Goal: Book appointment/travel/reservation

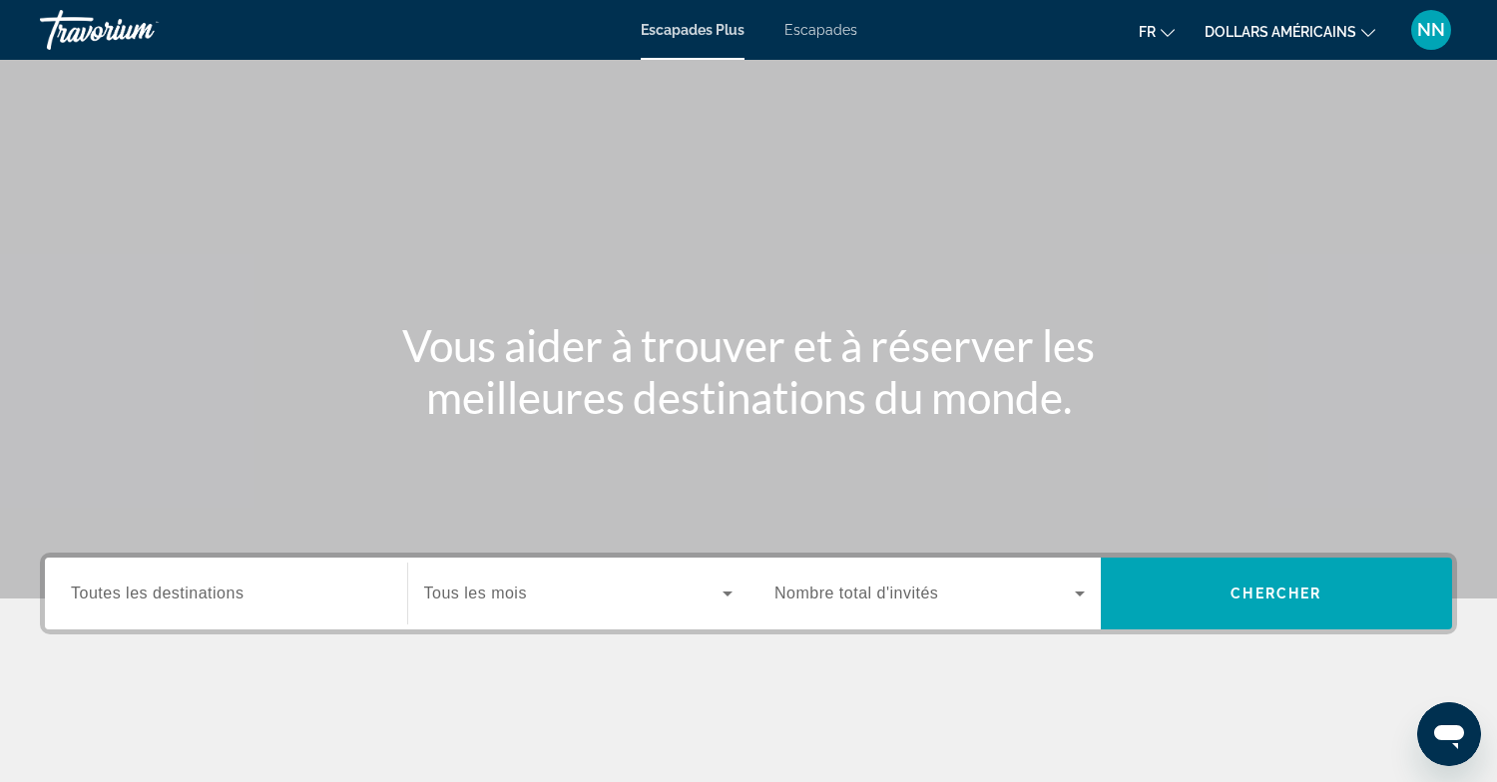
click at [835, 30] on font "Escapades" at bounding box center [820, 30] width 73 height 16
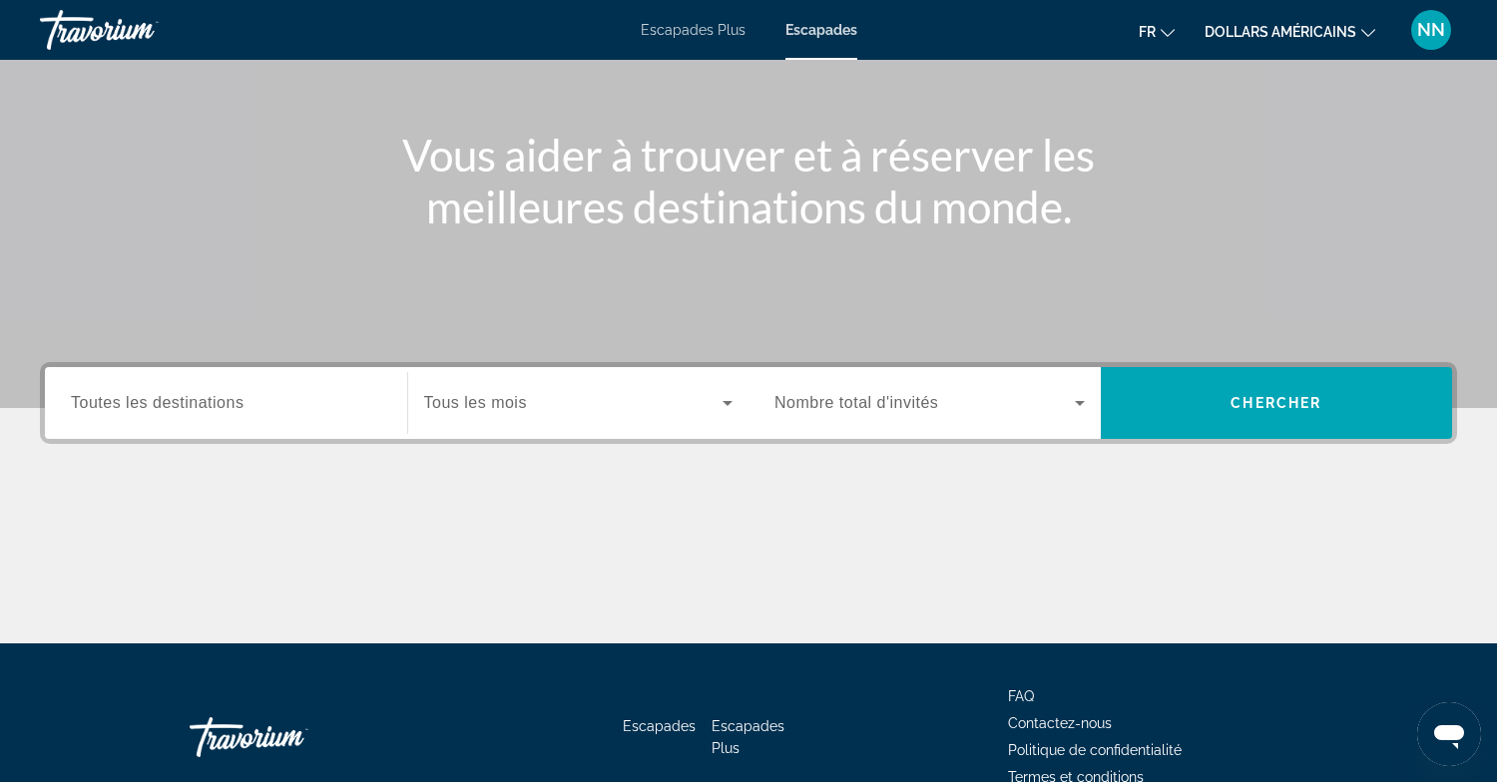
scroll to position [182, 0]
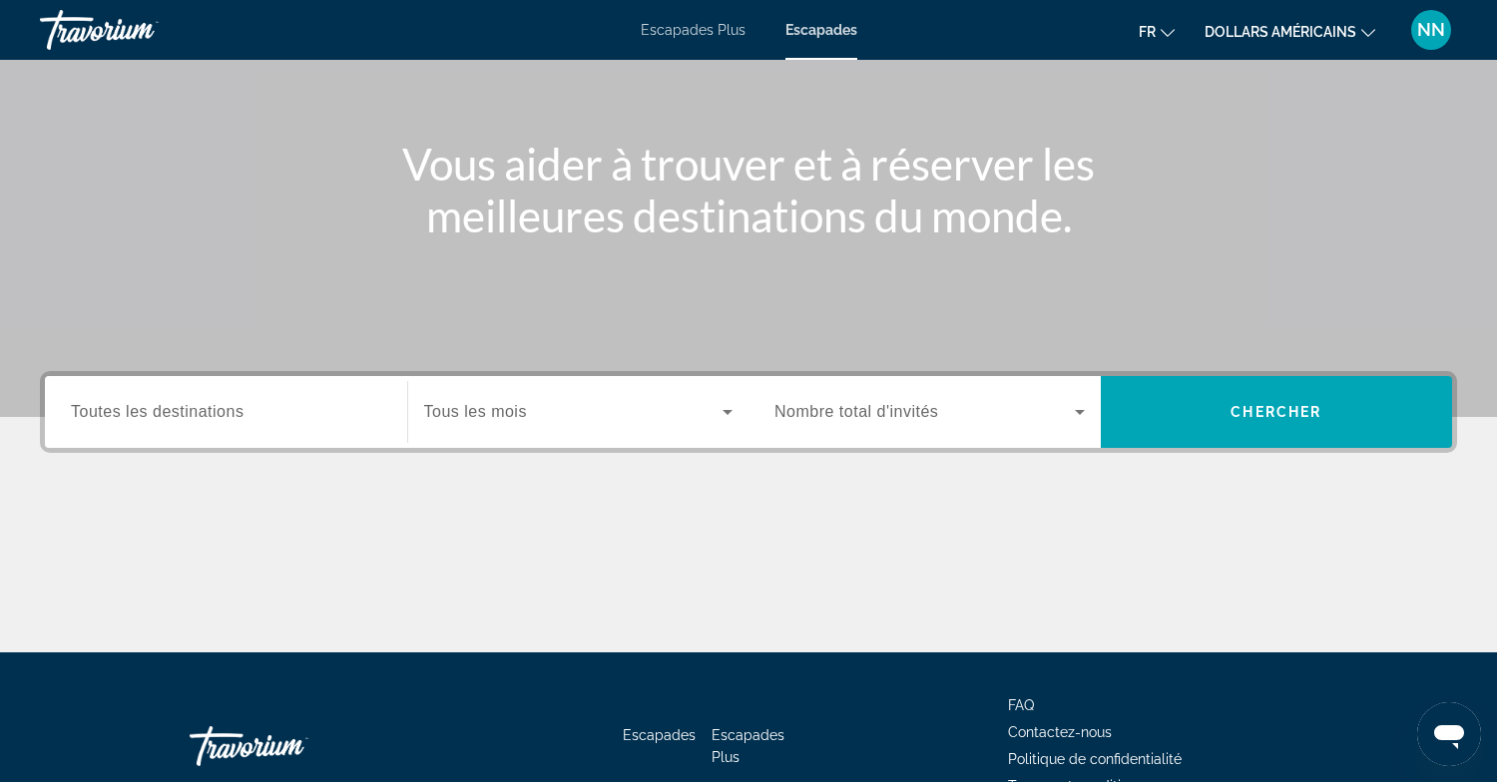
click at [118, 413] on span "Toutes les destinations" at bounding box center [157, 411] width 173 height 17
click at [118, 413] on input "Destination Toutes les destinations" at bounding box center [226, 413] width 310 height 24
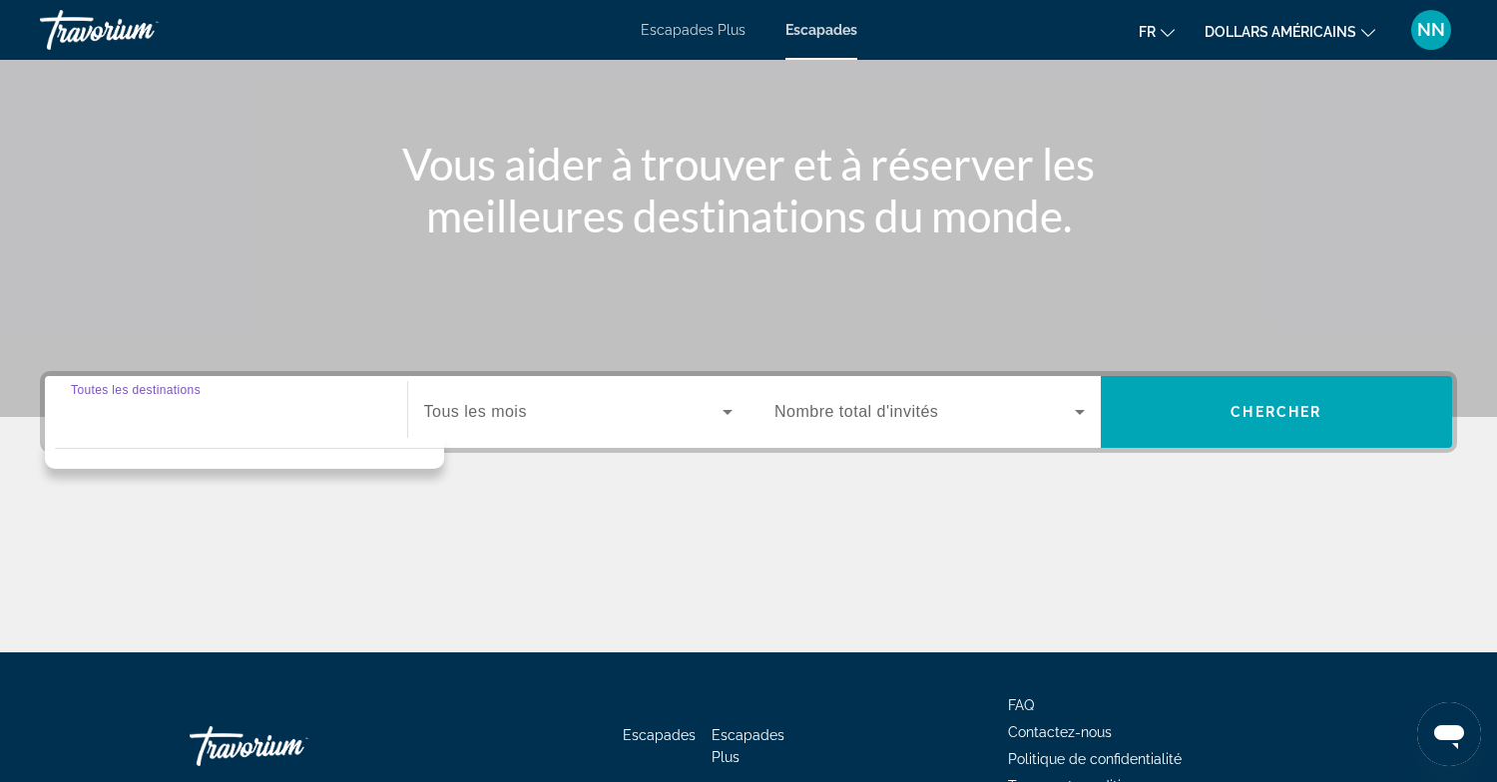
scroll to position [296, 0]
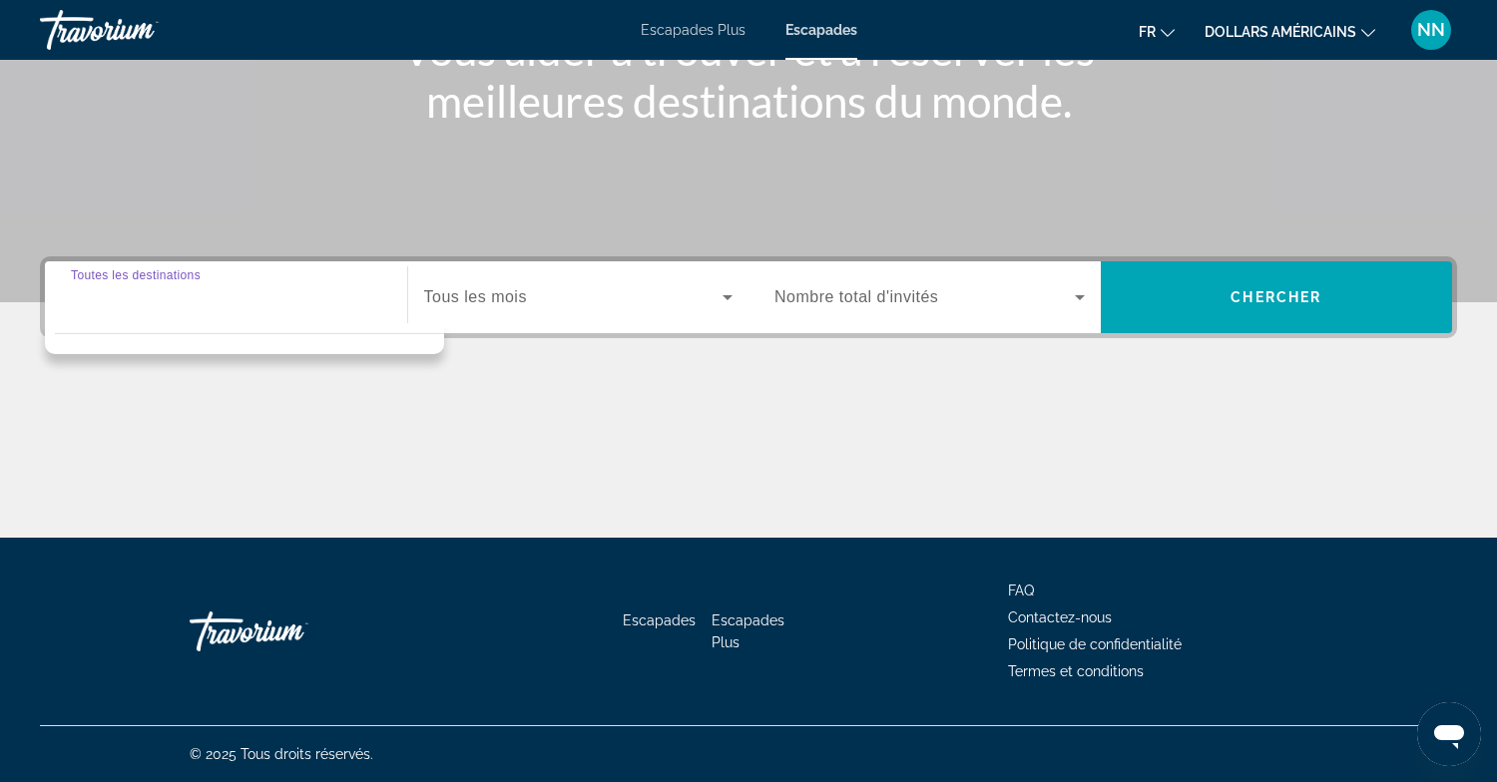
click at [85, 318] on div "Search widget" at bounding box center [226, 297] width 310 height 57
click at [815, 32] on font "Escapades" at bounding box center [821, 30] width 72 height 16
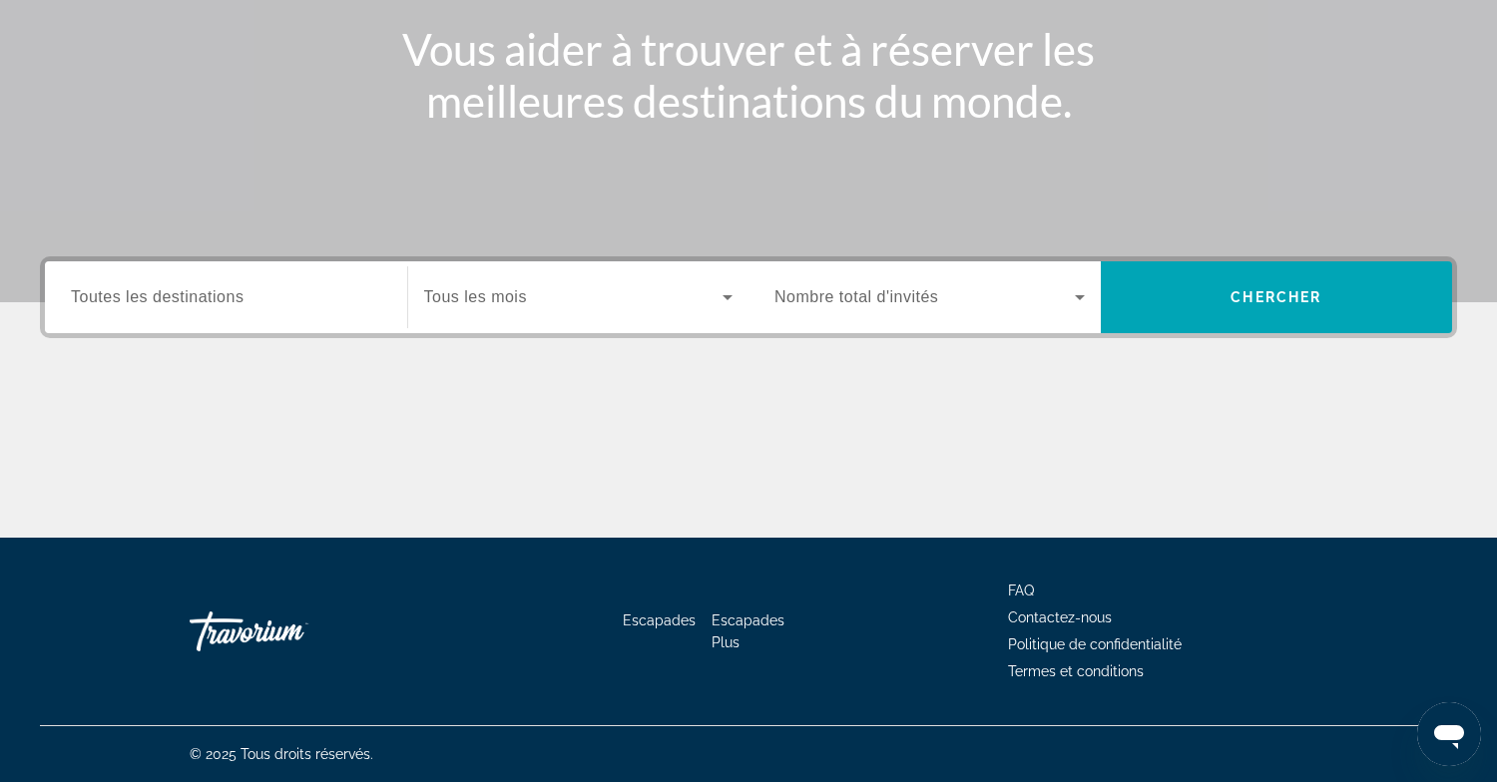
scroll to position [0, 0]
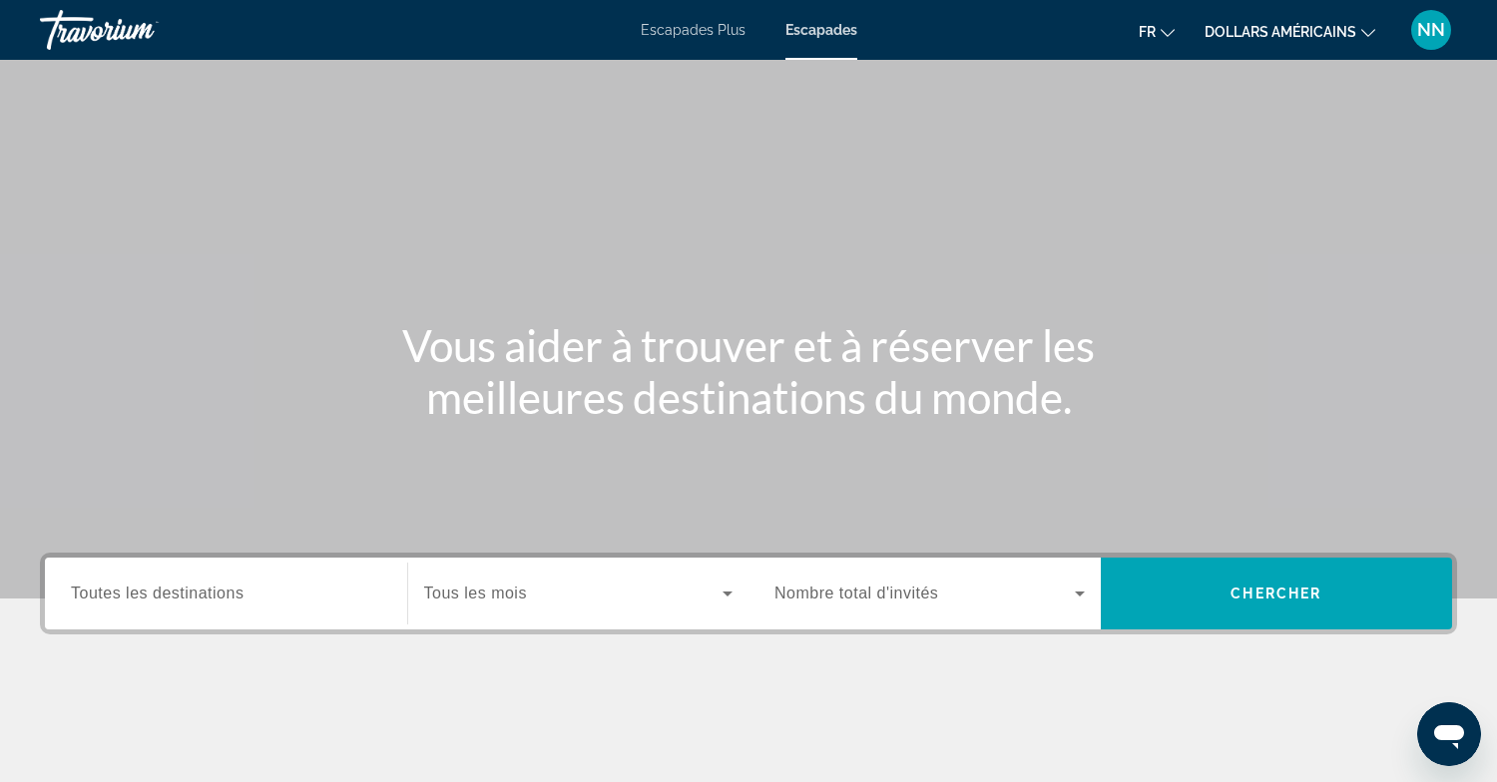
click at [810, 26] on font "Escapades" at bounding box center [821, 30] width 72 height 16
click at [154, 592] on span "Toutes les destinations" at bounding box center [157, 593] width 173 height 17
click at [154, 592] on input "Destination Toutes les destinations" at bounding box center [226, 595] width 310 height 24
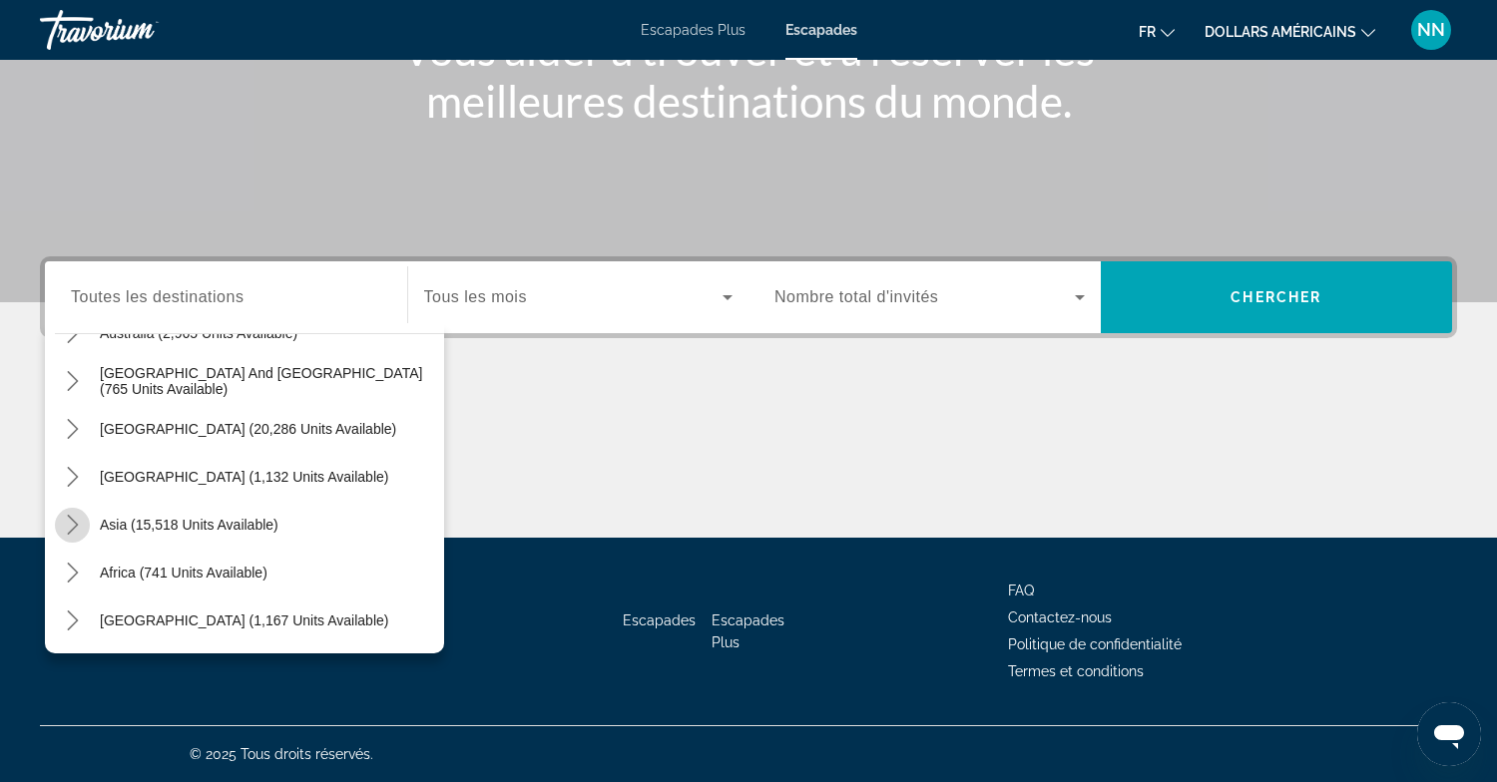
click at [71, 523] on icon "Toggle Asia (15,518 units available) submenu" at bounding box center [73, 525] width 20 height 20
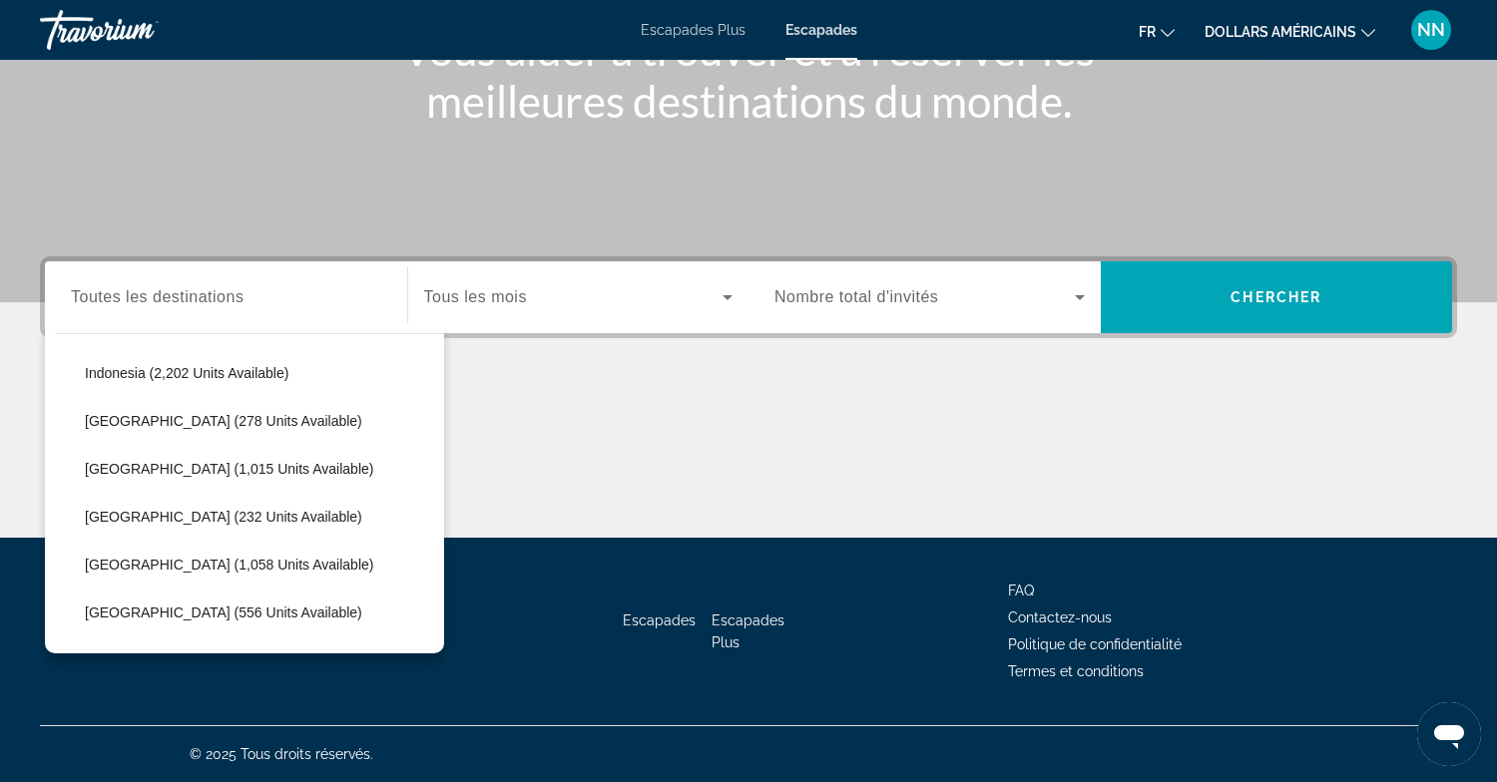
scroll to position [717, 0]
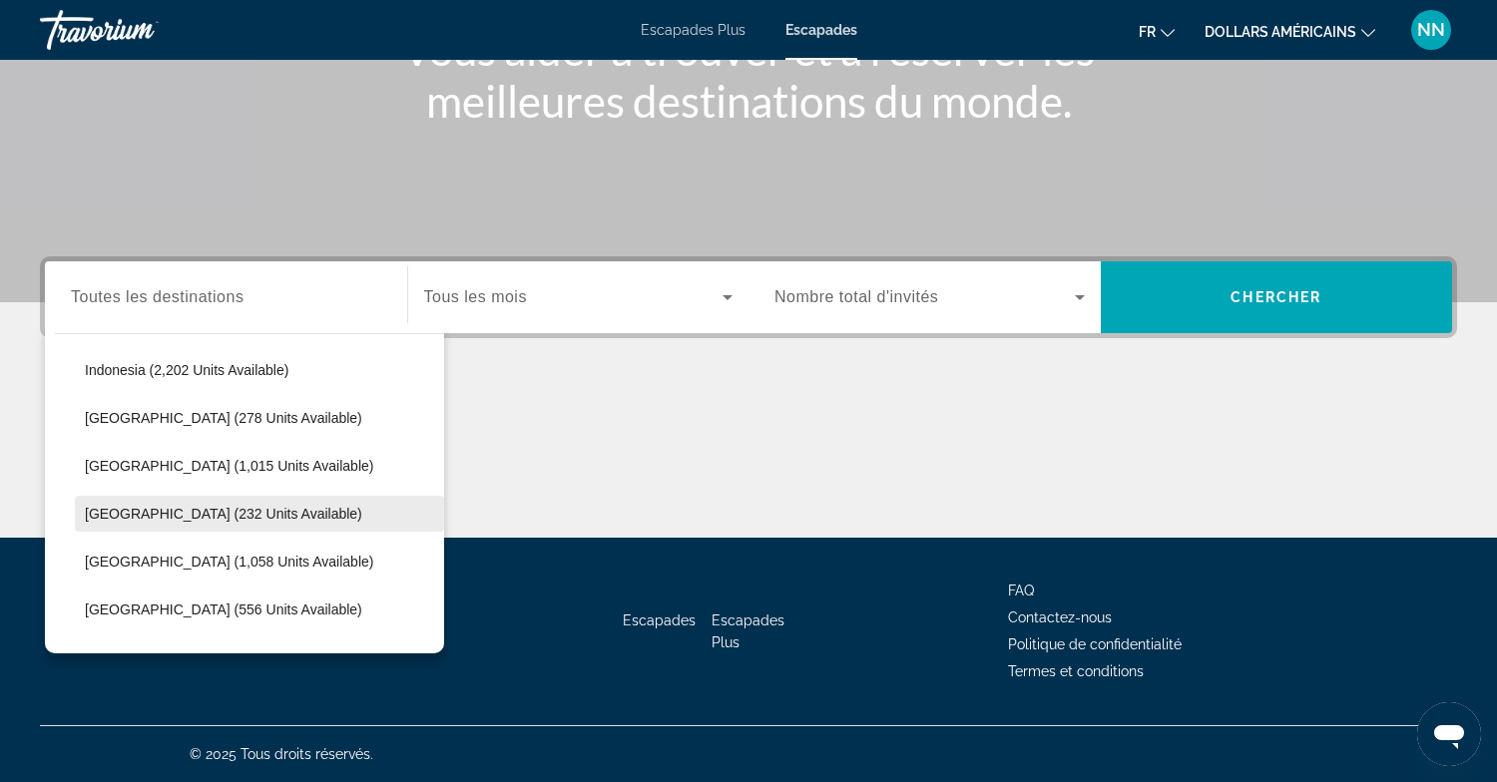
click at [124, 513] on span "[GEOGRAPHIC_DATA] (232 units available)" at bounding box center [223, 514] width 277 height 16
type input "**********"
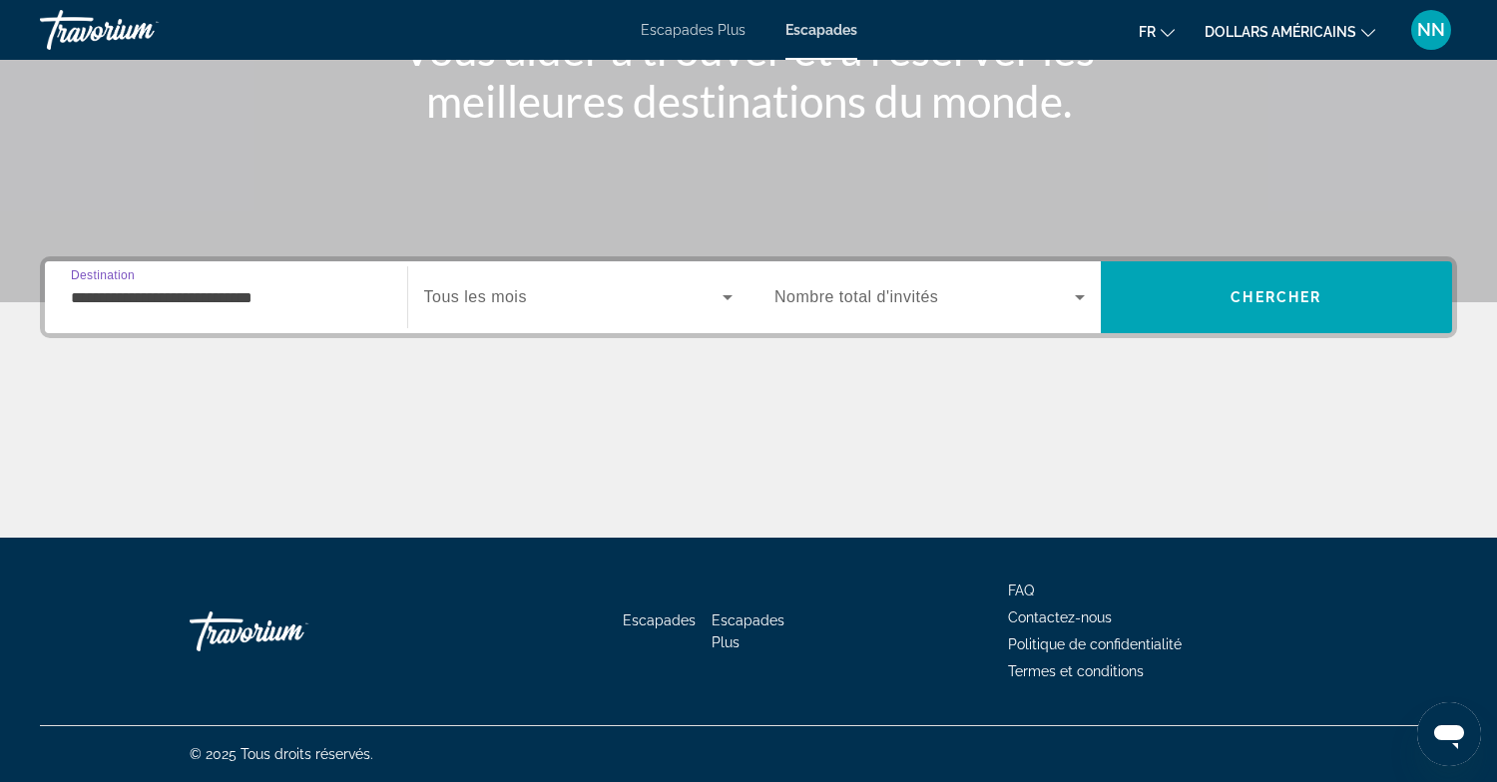
click at [535, 301] on span "Search widget" at bounding box center [573, 297] width 299 height 24
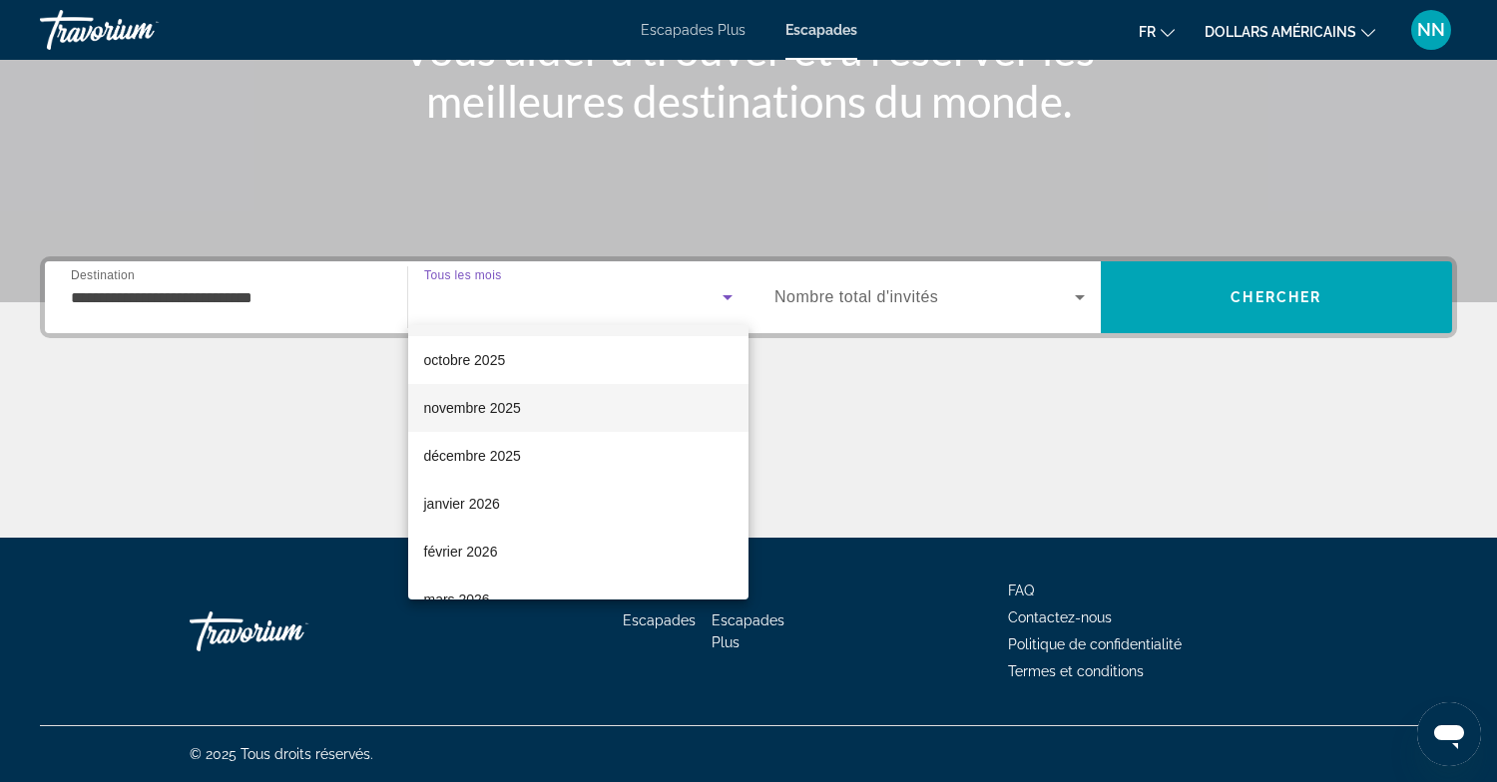
scroll to position [42, 0]
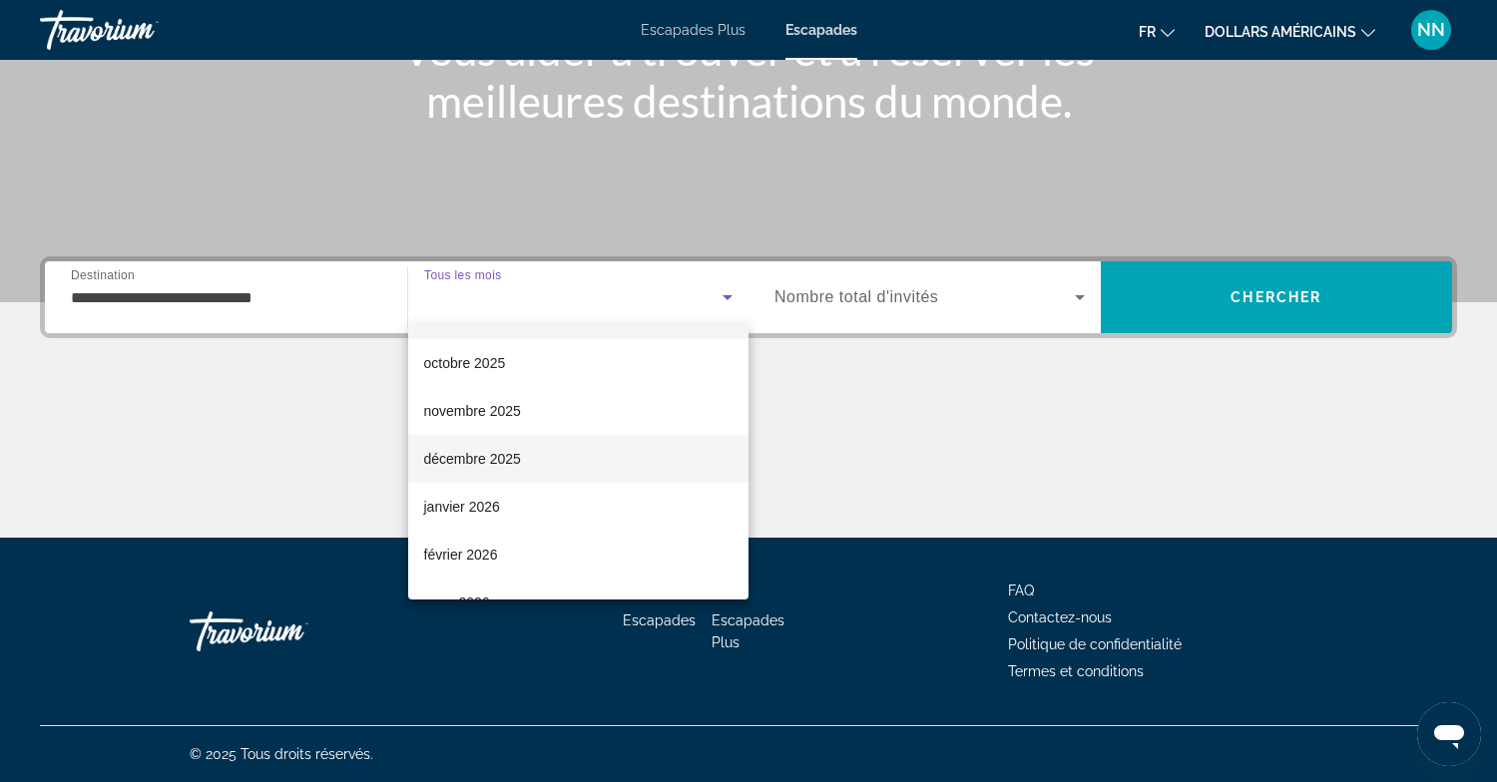
click at [472, 454] on font "décembre 2025" at bounding box center [472, 459] width 97 height 16
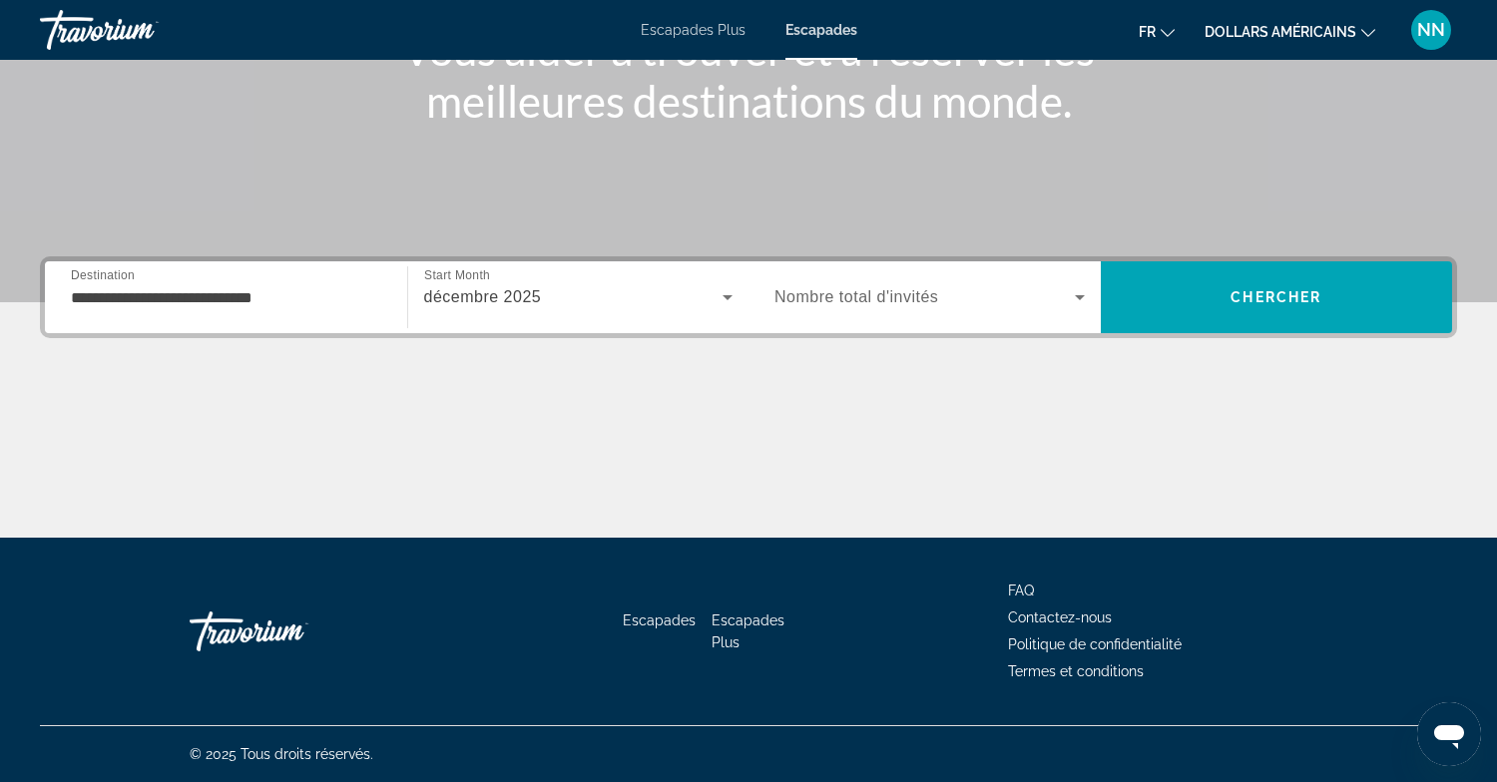
click at [761, 302] on div "Occupancy Nombre total d'invités" at bounding box center [929, 297] width 342 height 56
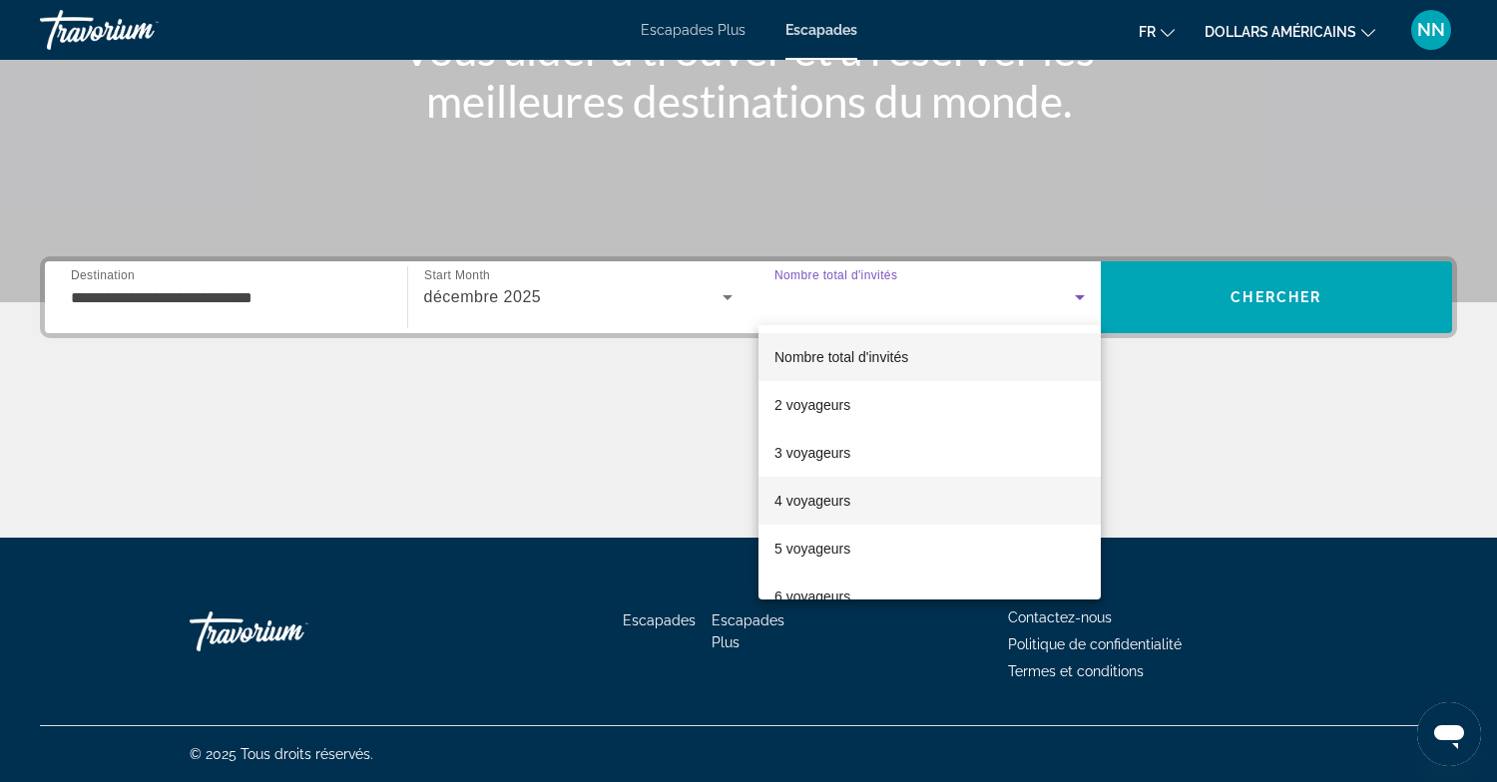
click at [785, 502] on font "4 voyageurs" at bounding box center [812, 501] width 76 height 16
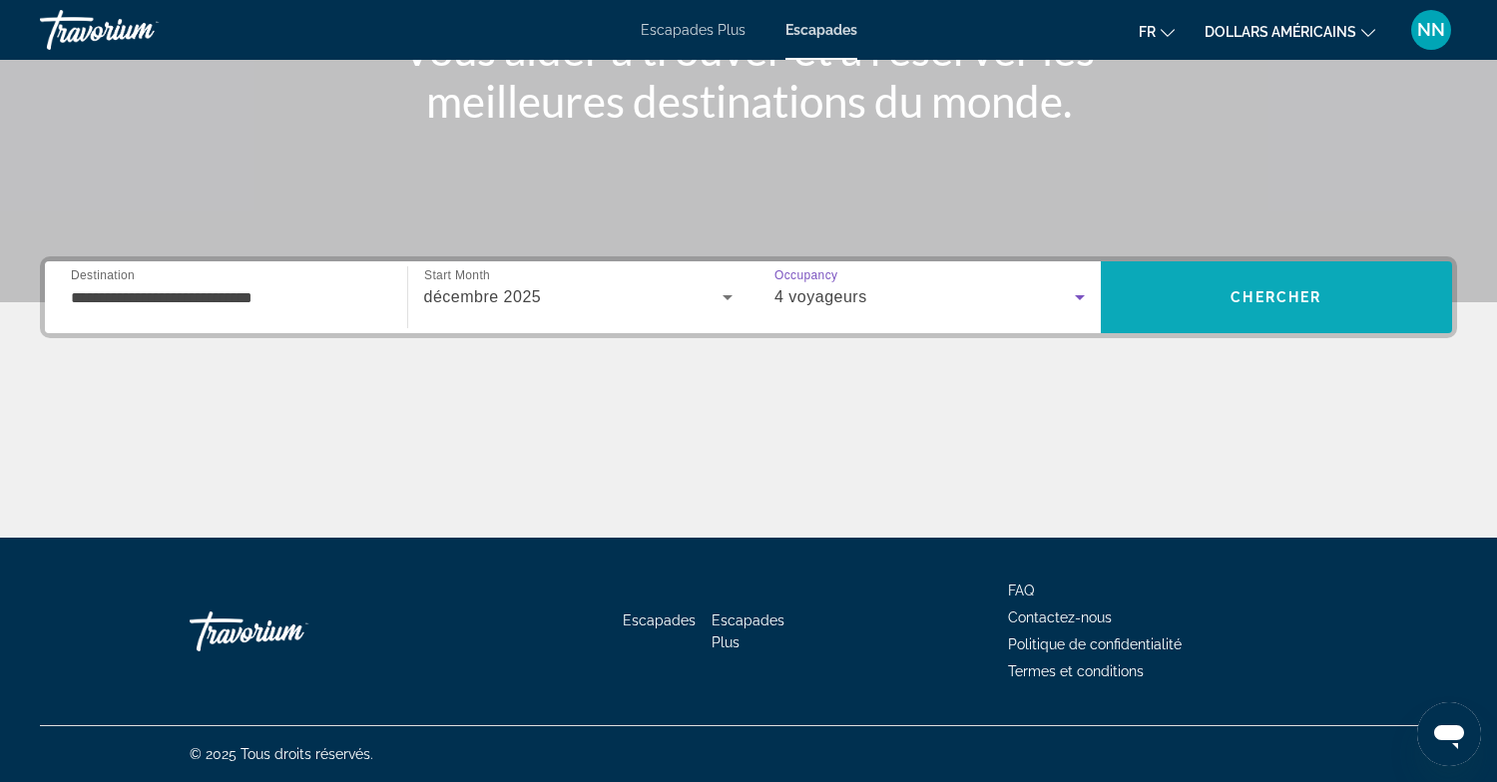
click at [1233, 303] on span "Chercher" at bounding box center [1275, 297] width 91 height 16
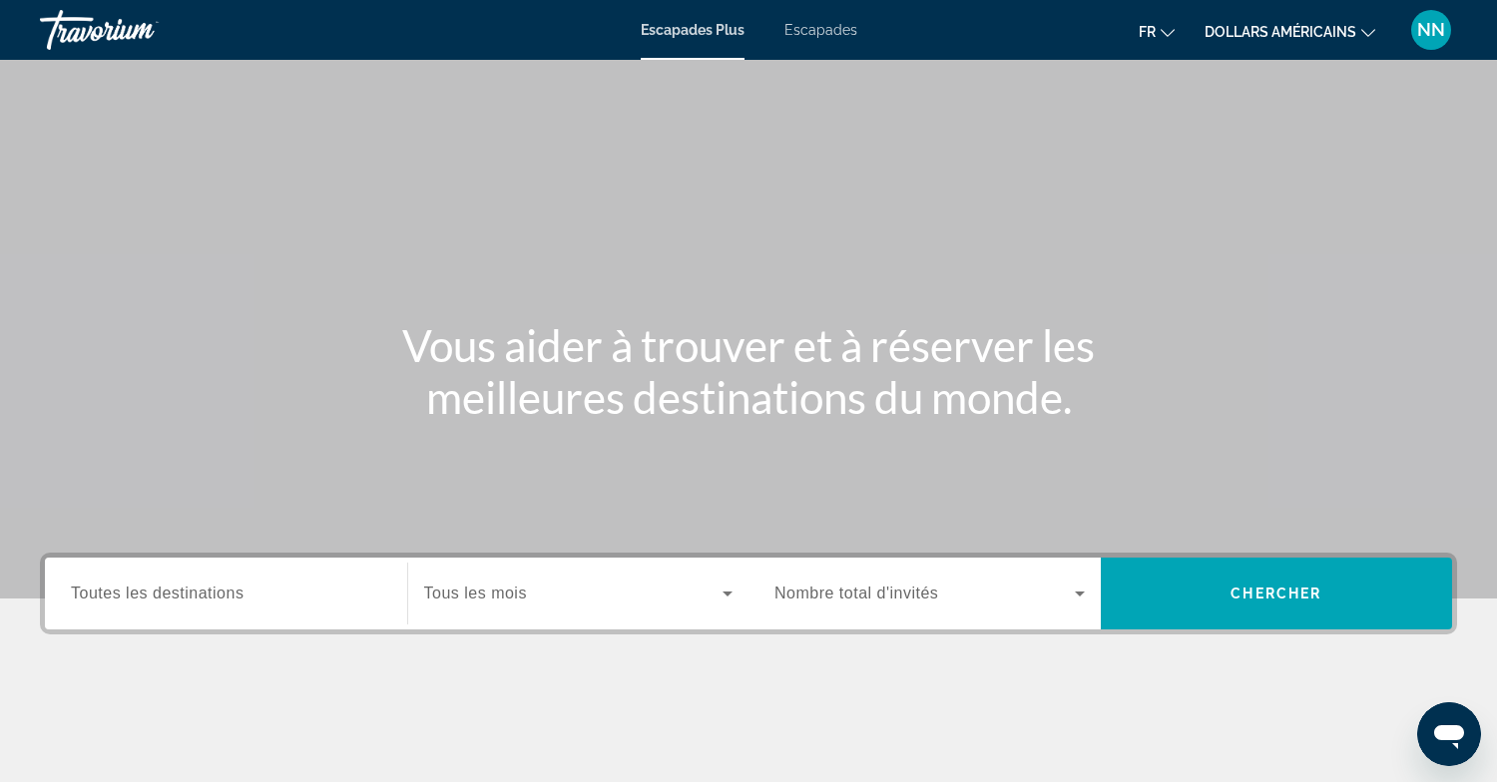
click at [829, 26] on font "Escapades" at bounding box center [820, 30] width 73 height 16
click at [89, 591] on span "Toutes les destinations" at bounding box center [157, 593] width 173 height 17
click at [89, 591] on input "Destination Toutes les destinations" at bounding box center [226, 595] width 310 height 24
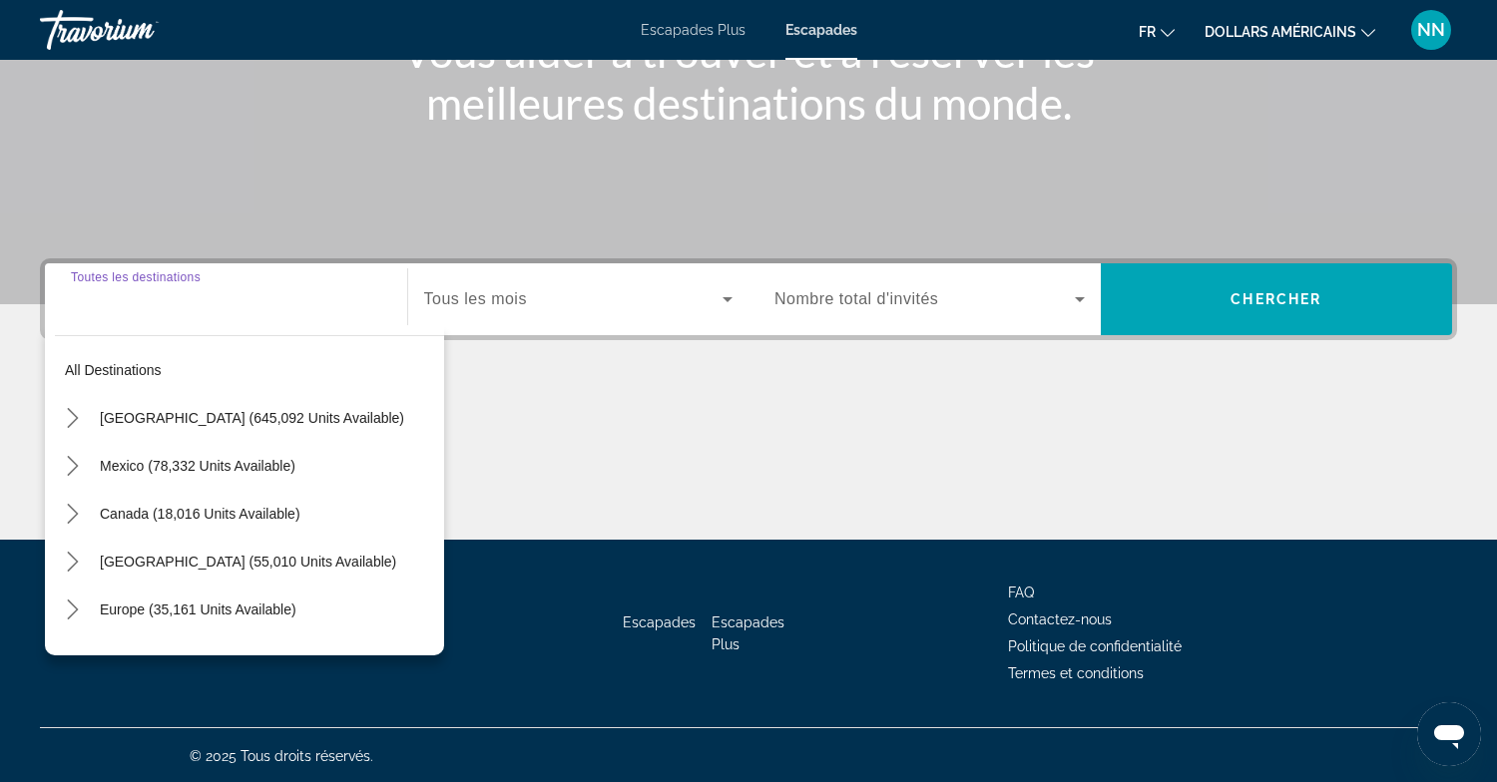
scroll to position [296, 0]
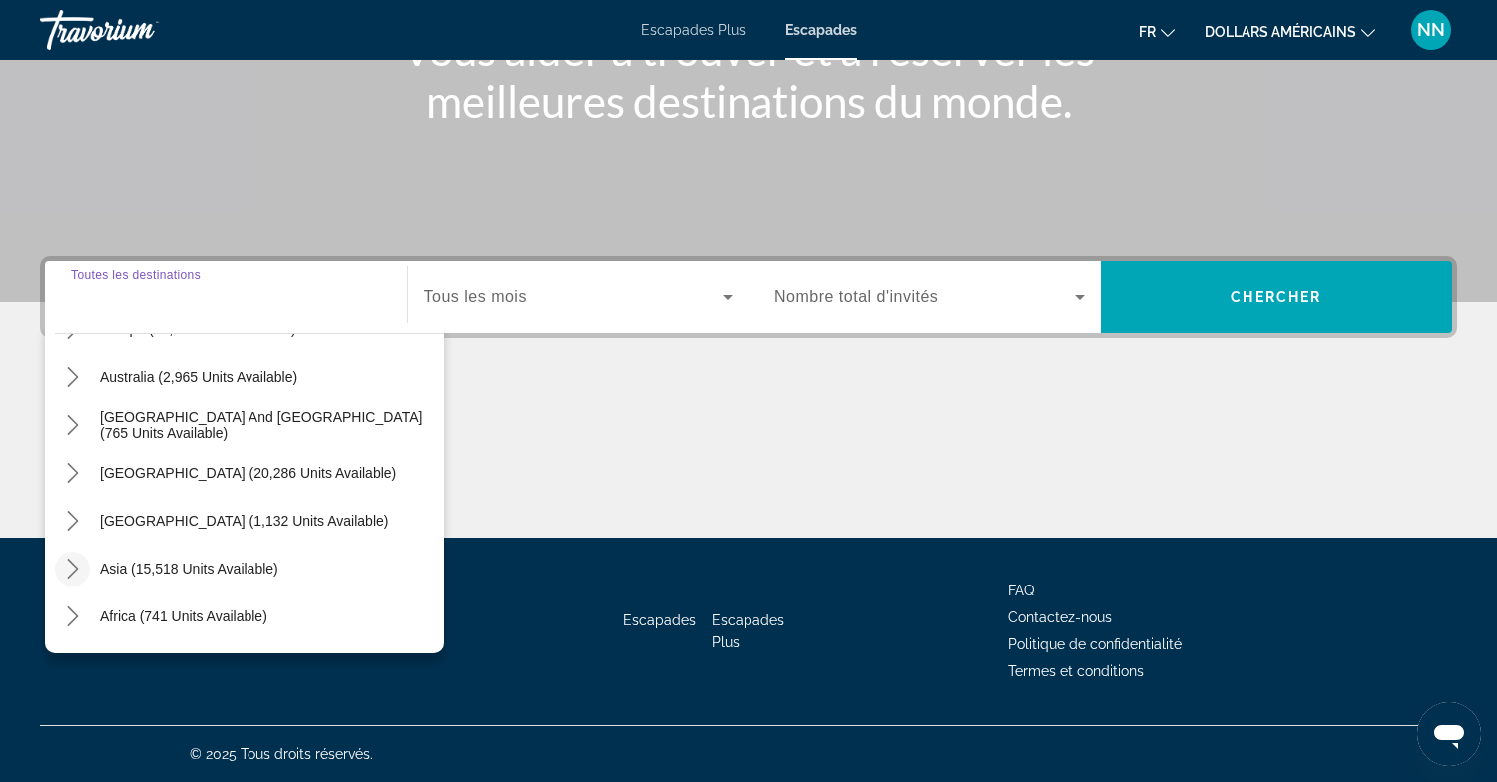
click at [72, 568] on icon "Toggle Asia (15,518 units available) submenu" at bounding box center [73, 569] width 20 height 20
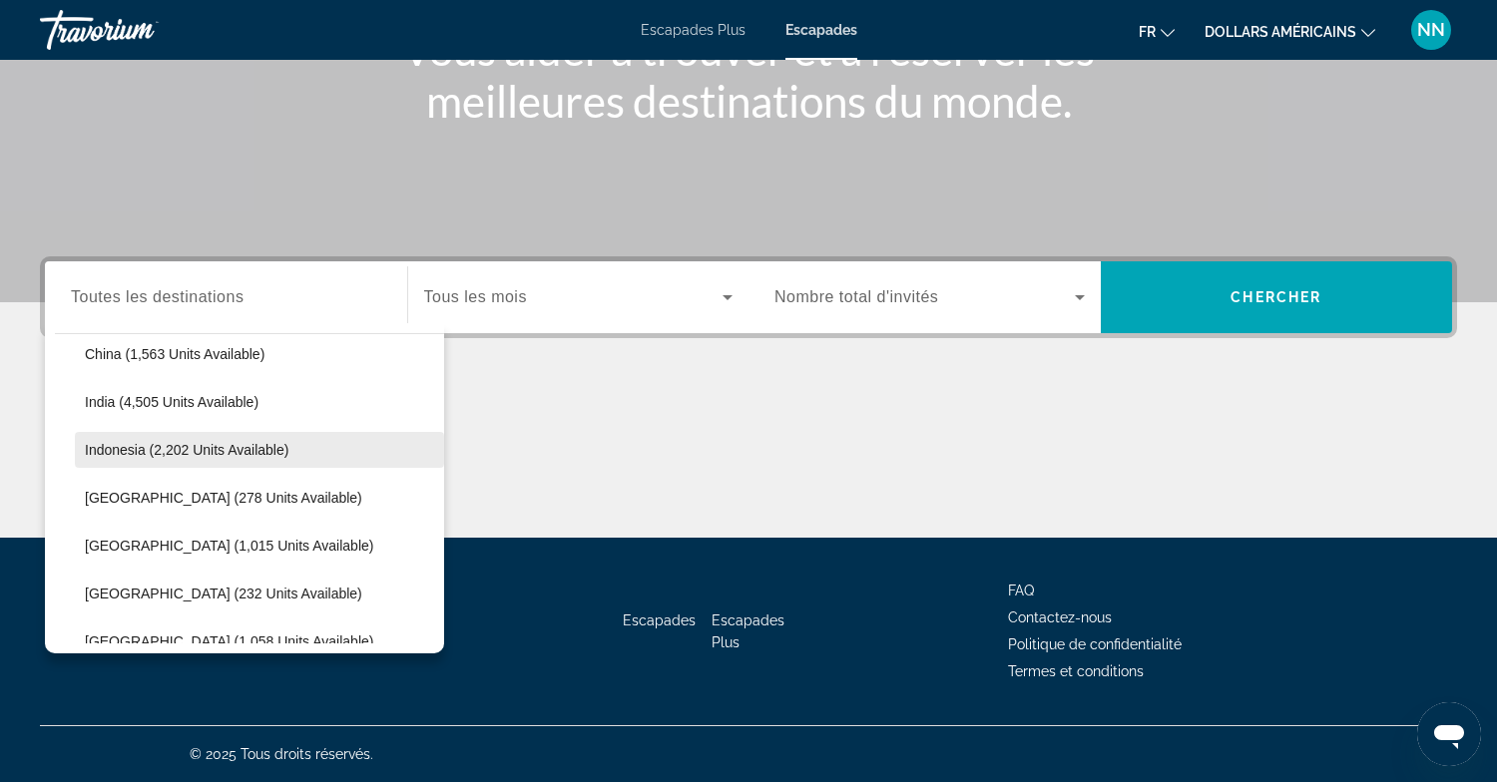
scroll to position [655, 0]
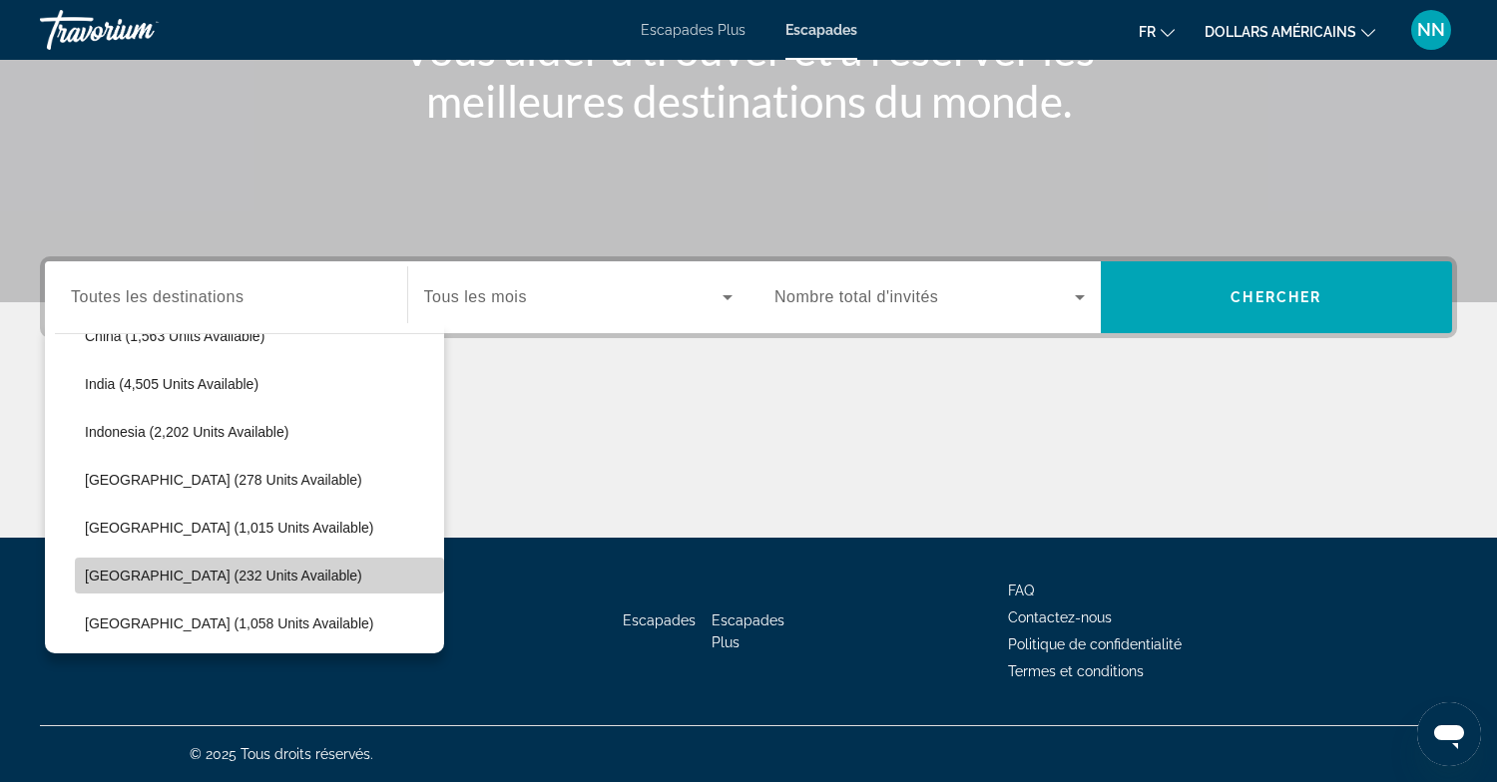
click at [83, 571] on span "Select destination: Maldives (232 units available)" at bounding box center [259, 576] width 369 height 48
type input "**********"
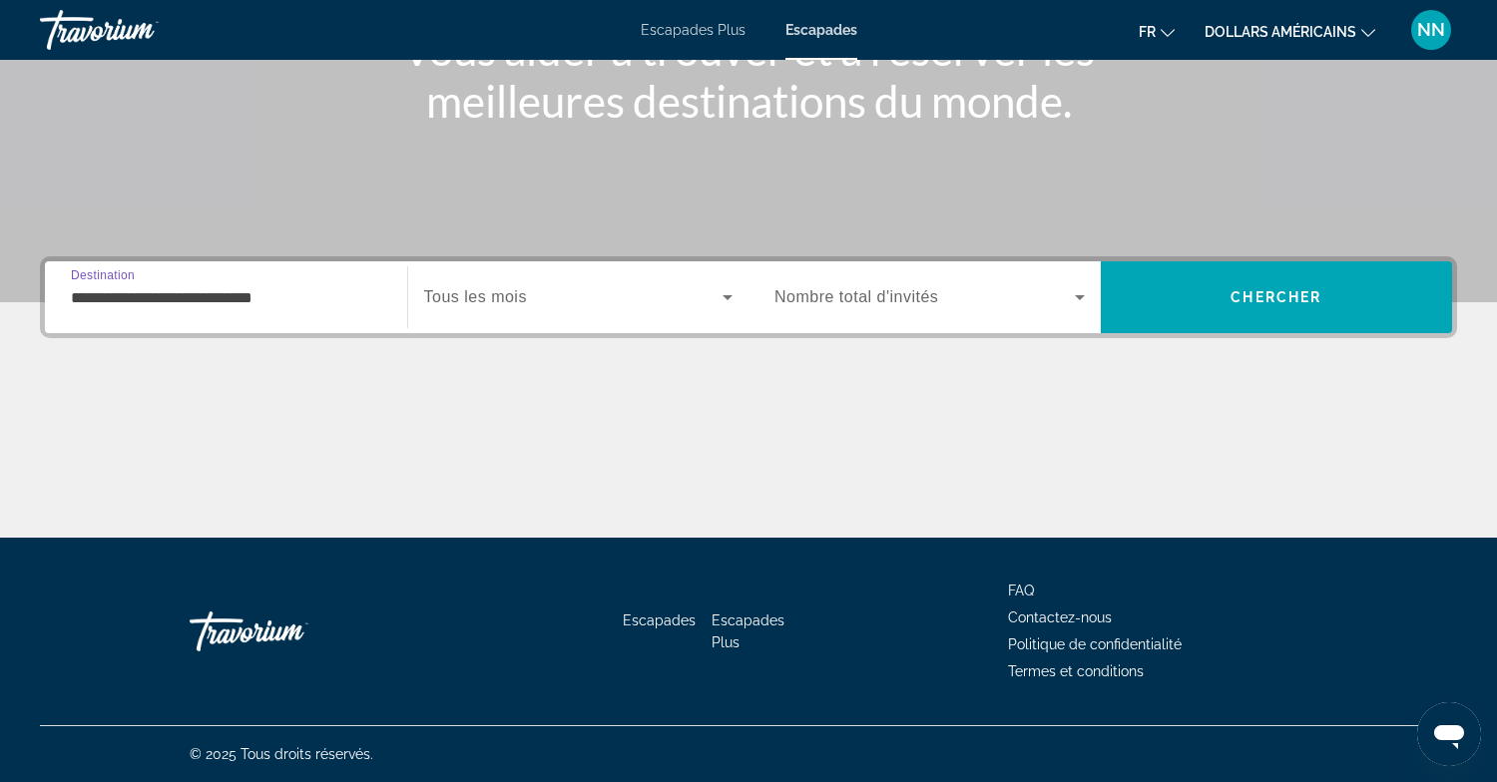
click at [505, 293] on span "Tous les mois" at bounding box center [475, 296] width 103 height 17
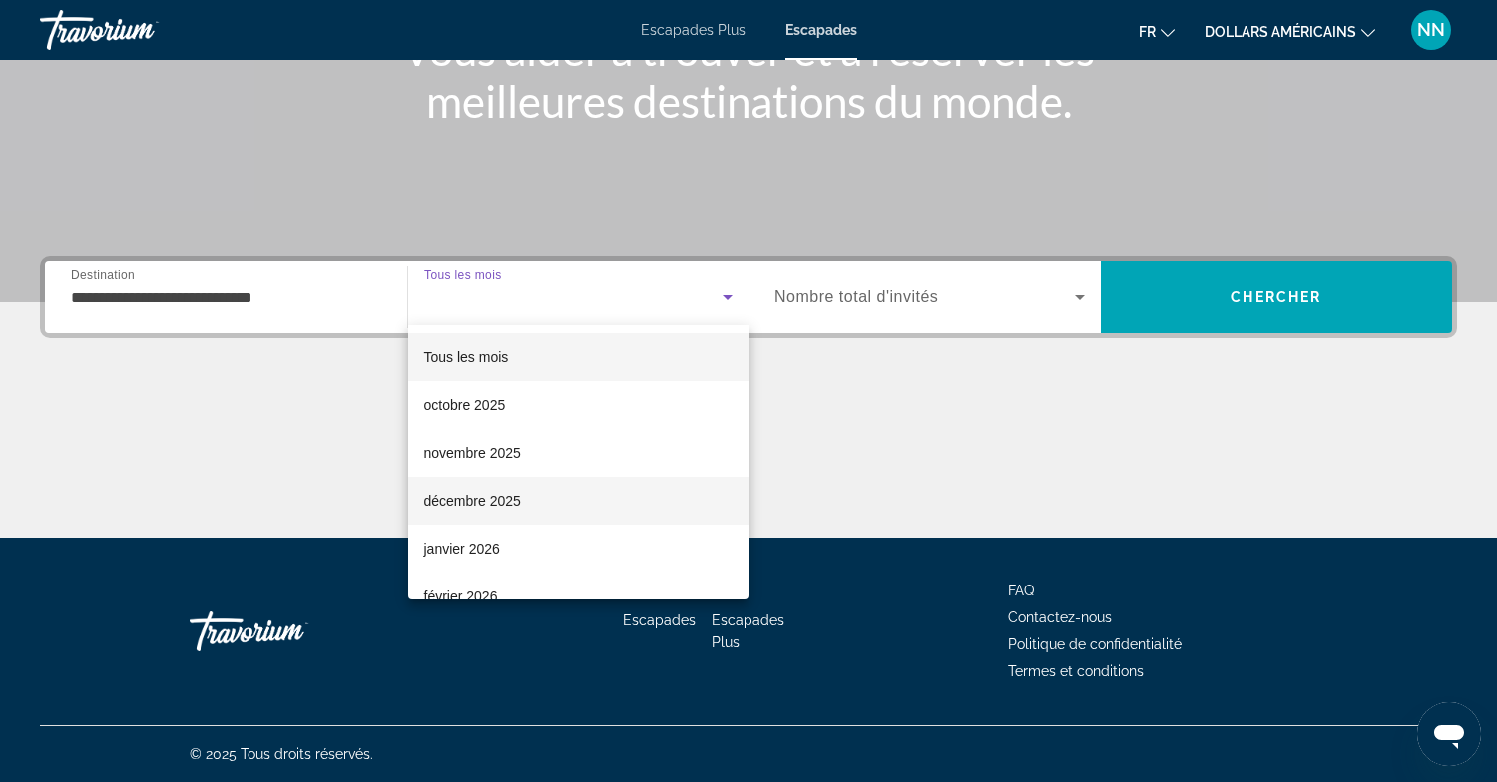
click at [504, 502] on font "décembre 2025" at bounding box center [472, 501] width 97 height 16
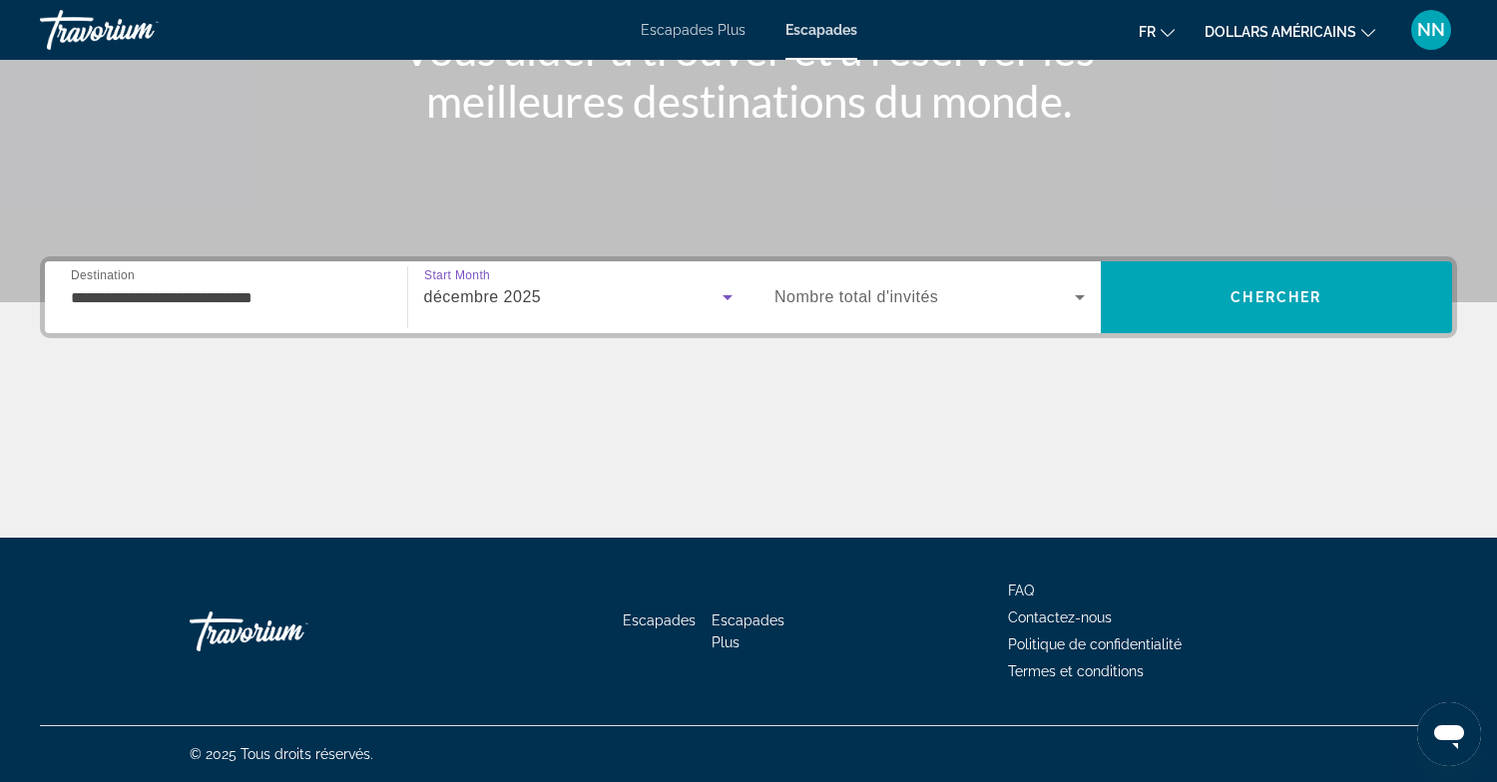
click at [834, 297] on span "Nombre total d'invités" at bounding box center [856, 296] width 164 height 17
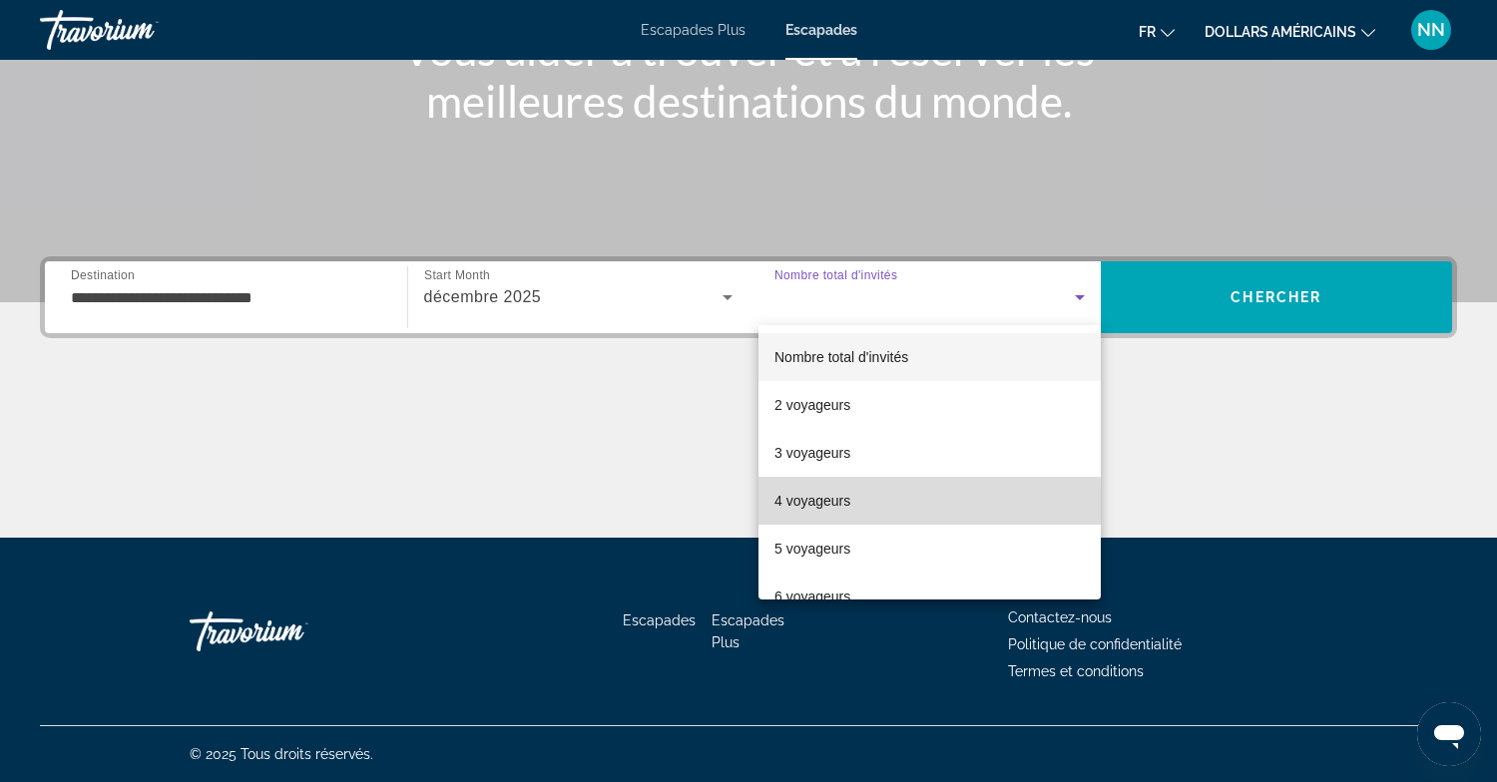
click at [806, 506] on font "4 voyageurs" at bounding box center [812, 501] width 76 height 16
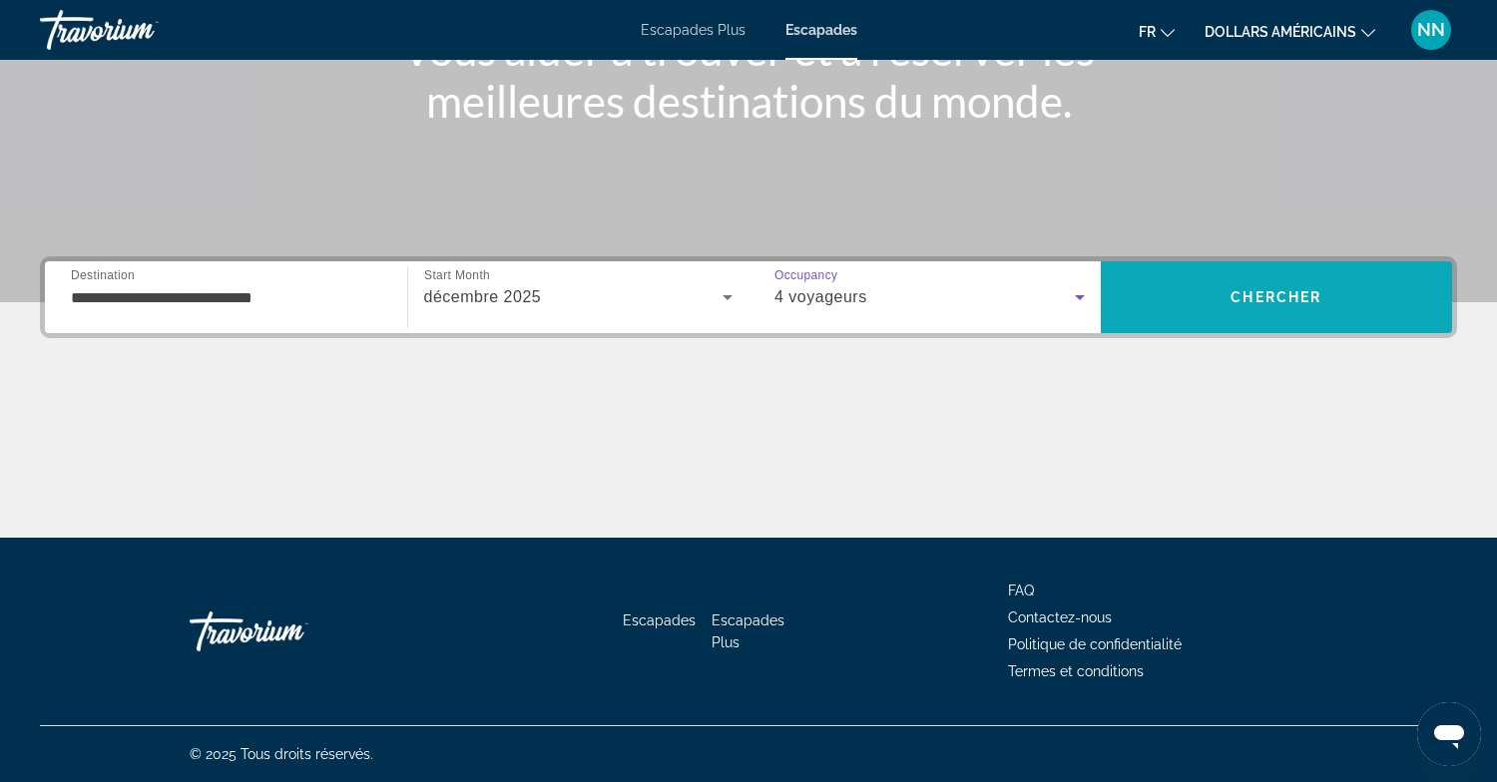
click at [1247, 298] on span "Chercher" at bounding box center [1275, 297] width 91 height 16
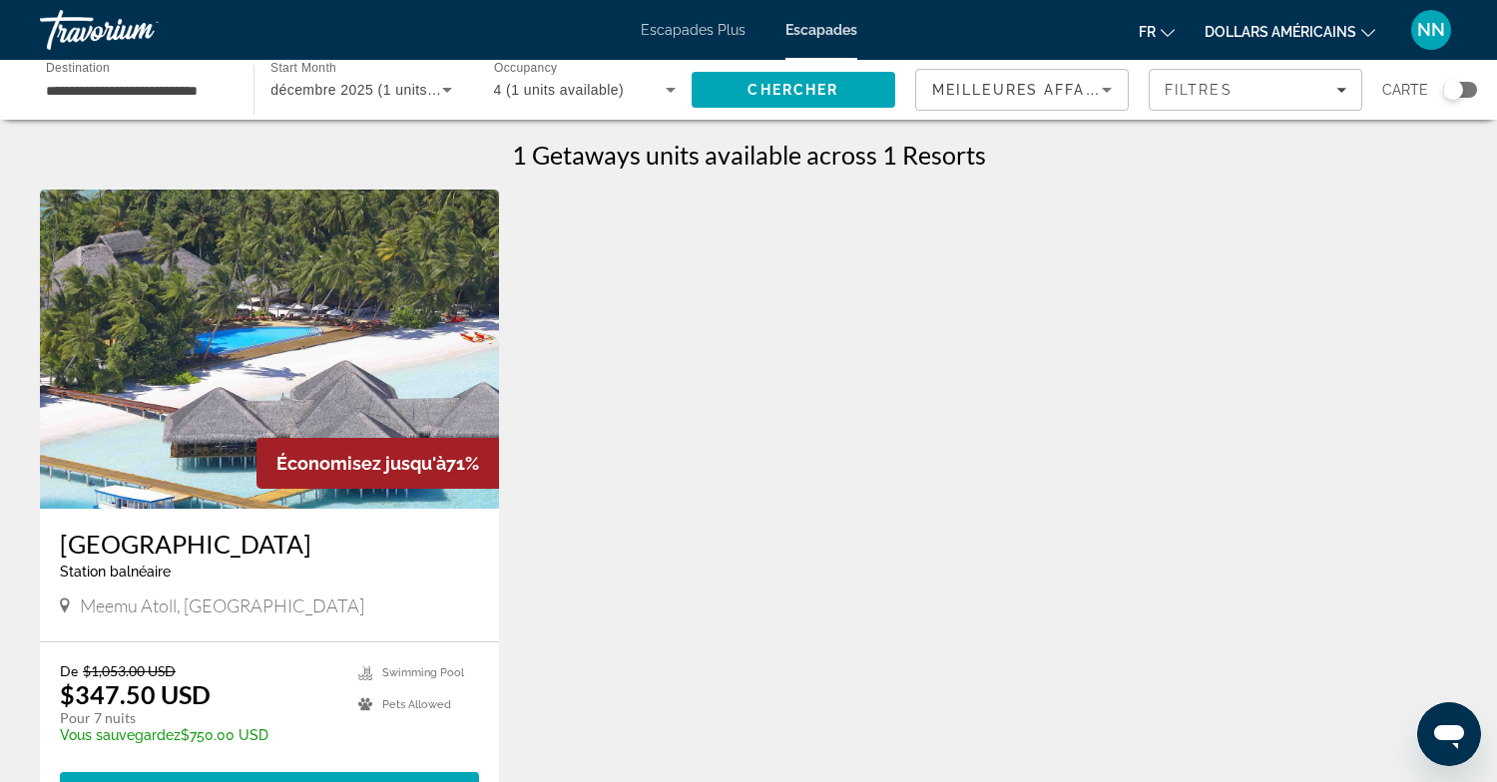
click at [1366, 31] on icon "Changer de devise" at bounding box center [1368, 33] width 14 height 14
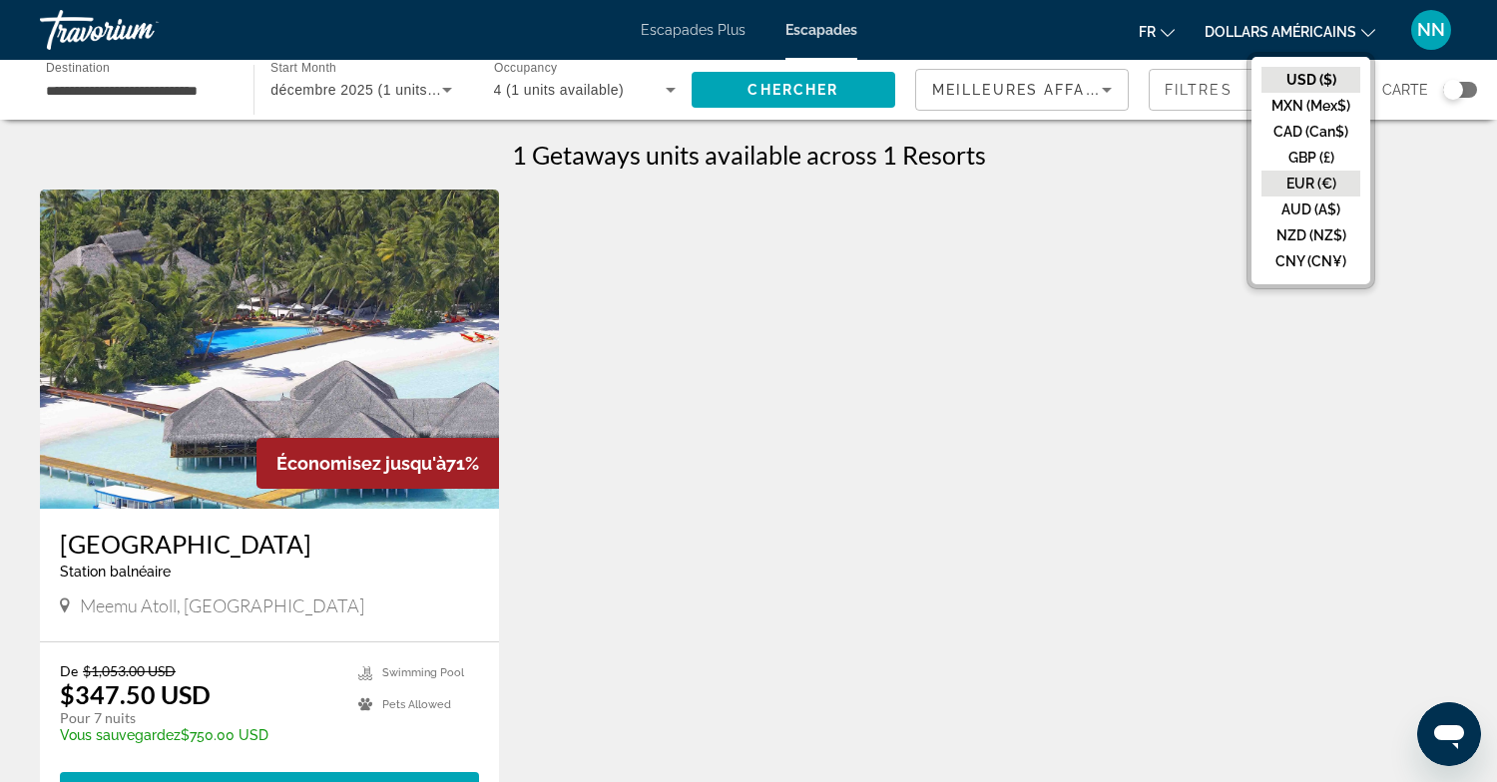
click at [1301, 179] on button "EUR (€)" at bounding box center [1310, 184] width 99 height 26
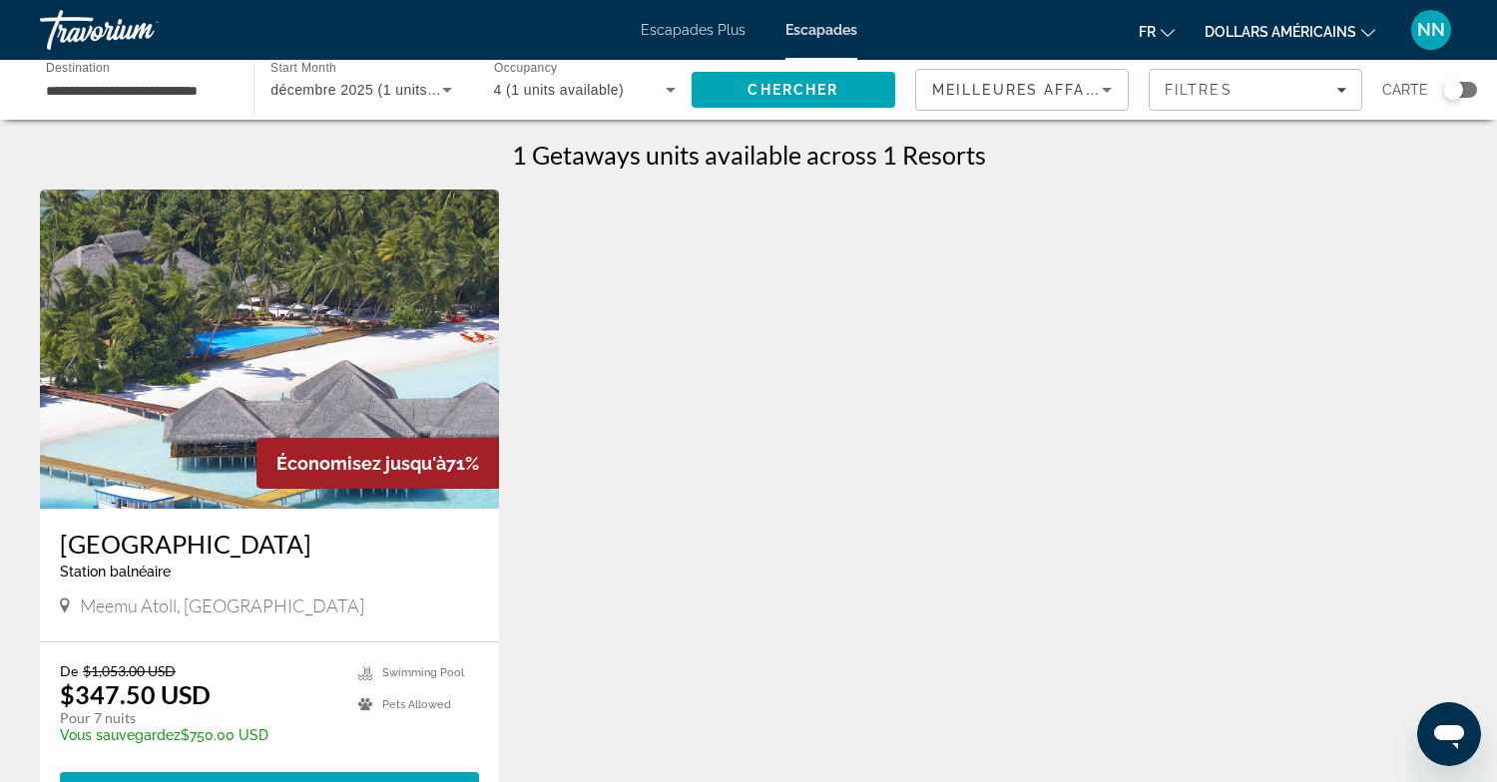
click at [1368, 28] on icon "Changer de devise" at bounding box center [1368, 33] width 14 height 14
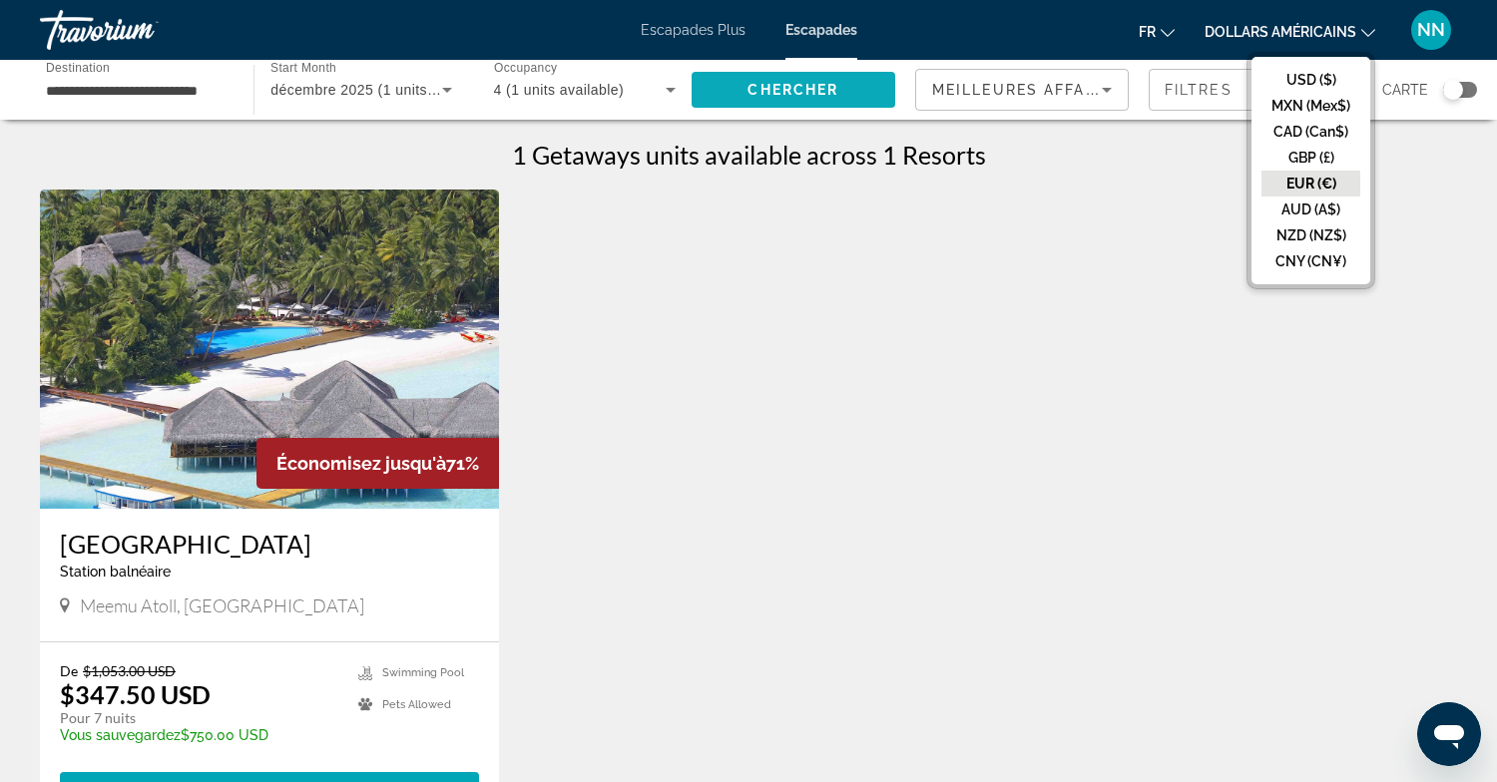
click at [777, 89] on span "Chercher" at bounding box center [792, 90] width 91 height 16
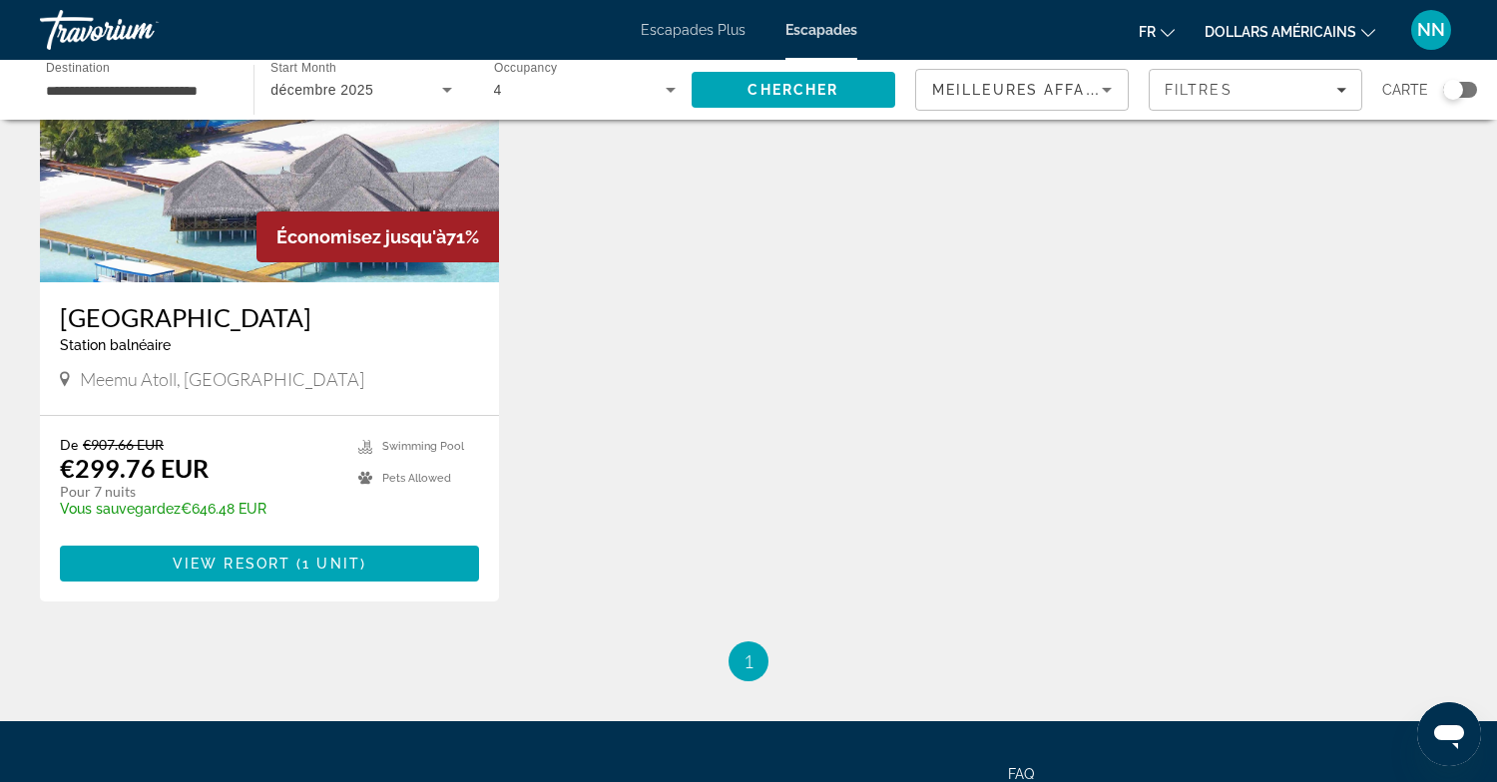
scroll to position [218, 0]
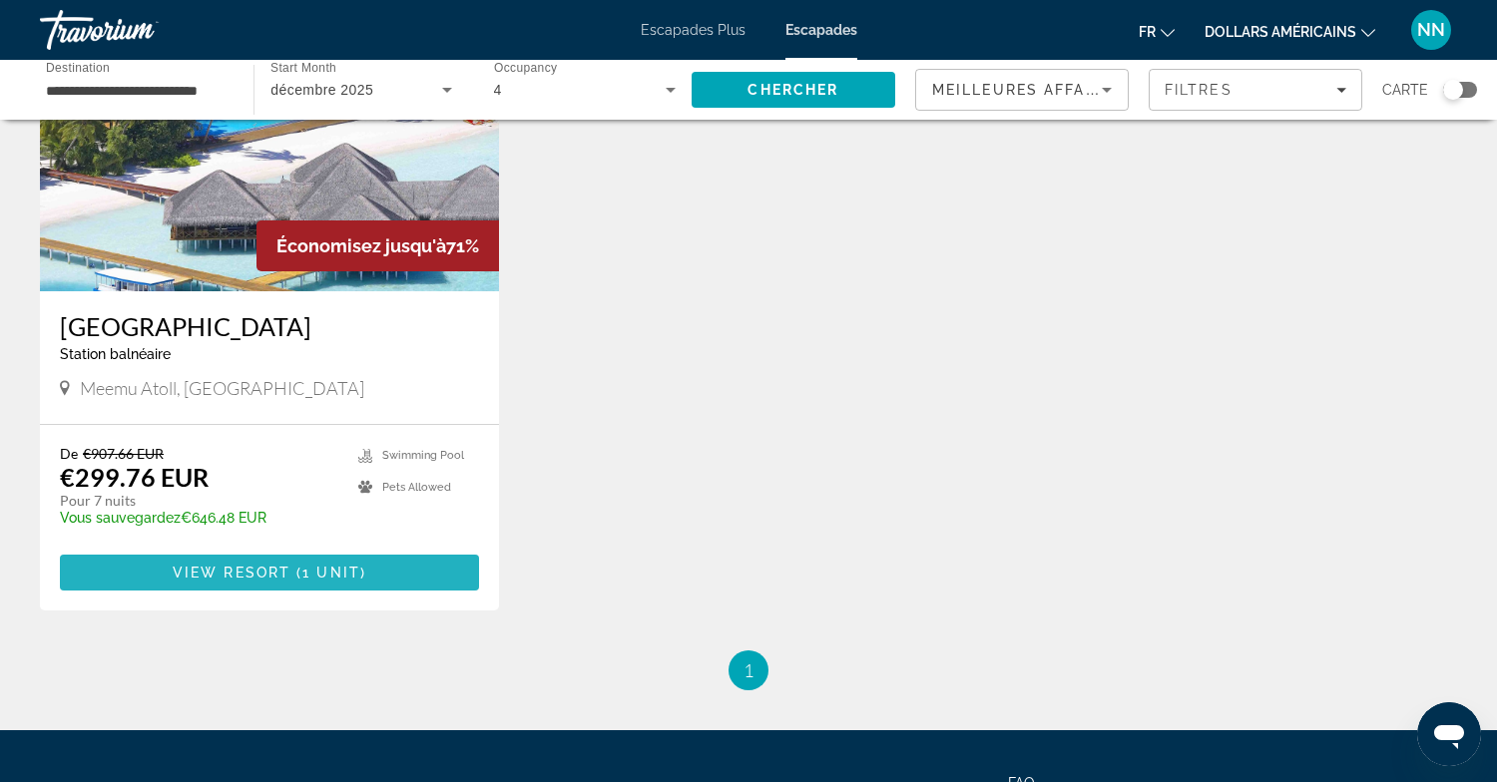
click at [245, 569] on span "View Resort" at bounding box center [232, 573] width 118 height 16
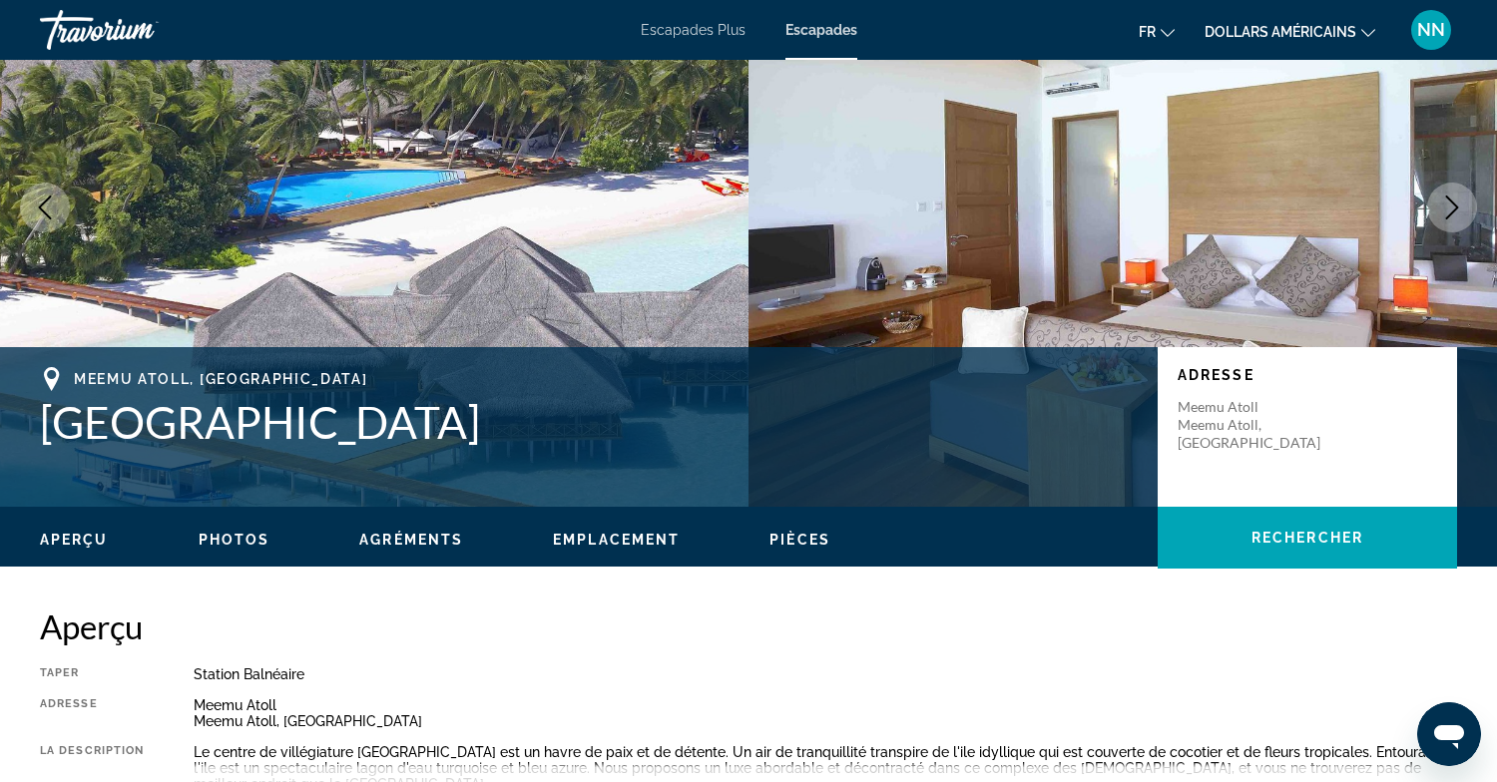
scroll to position [158, 0]
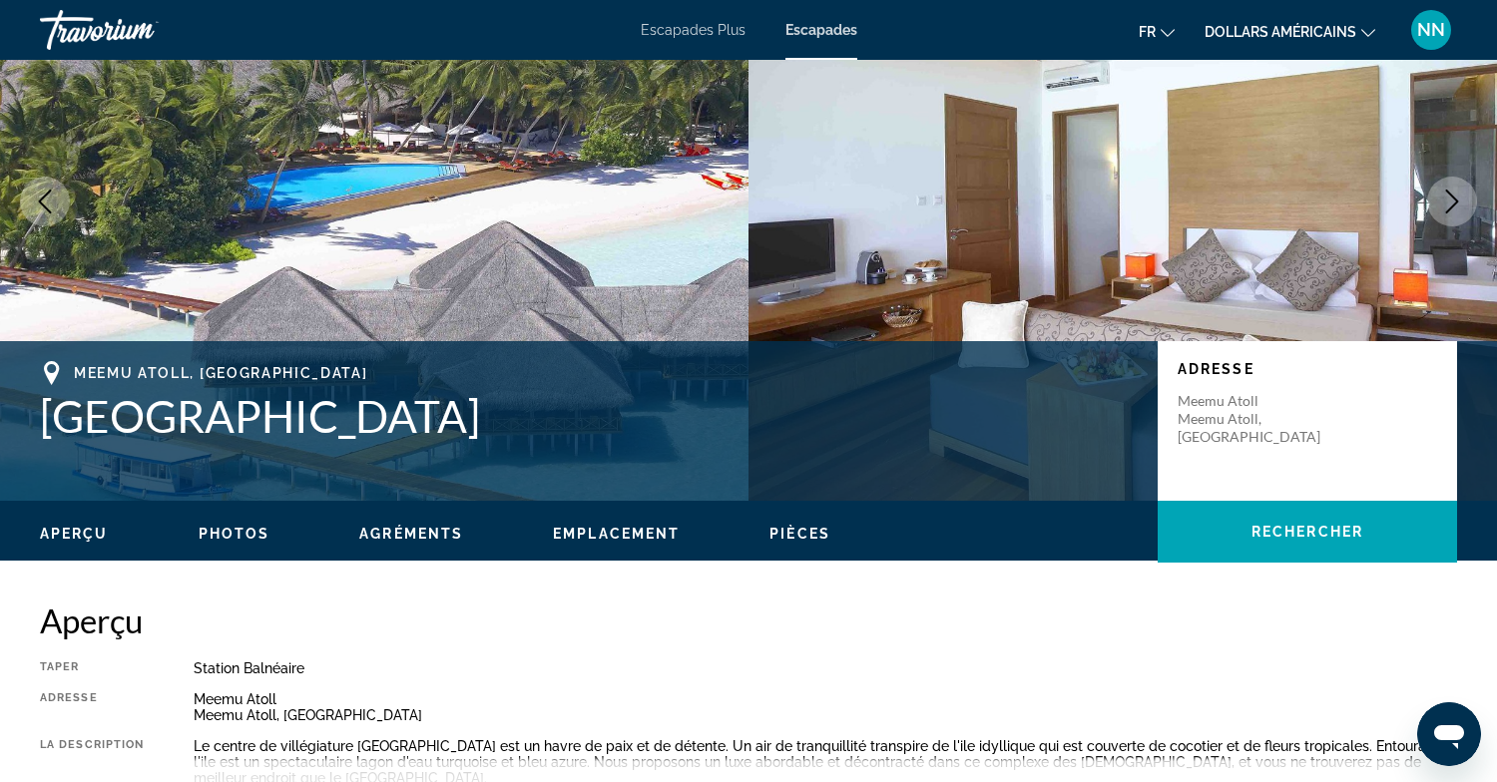
drag, startPoint x: 549, startPoint y: 427, endPoint x: 15, endPoint y: 423, distance: 533.9
click at [15, 423] on div "Meemu Atoll, [GEOGRAPHIC_DATA] [GEOGRAPHIC_DATA] Adresse Meemu Atoll [GEOGRAPHI…" at bounding box center [748, 421] width 1497 height 120
copy h1 "[GEOGRAPHIC_DATA]"
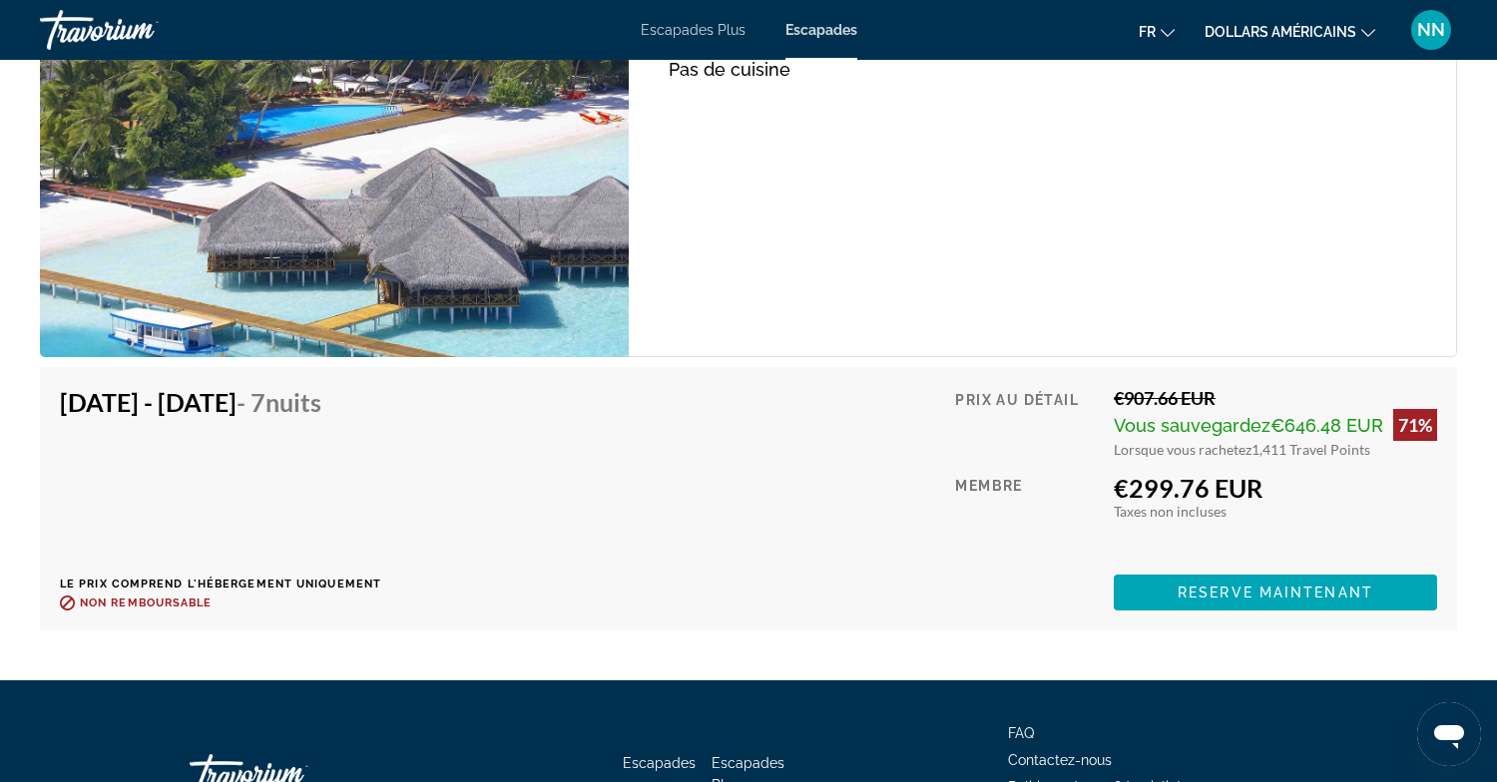
scroll to position [3964, 0]
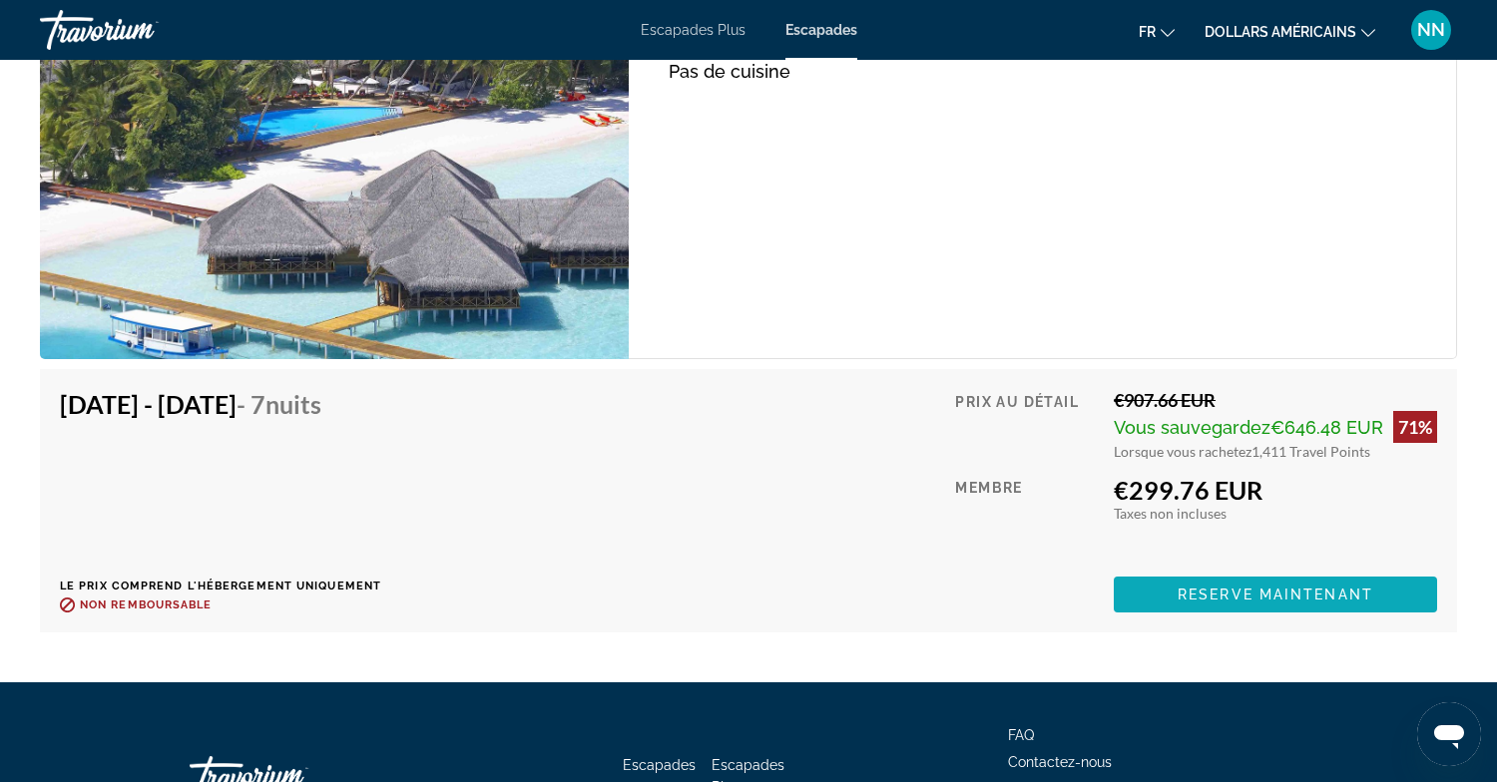
click at [1236, 589] on span "Reserve maintenant" at bounding box center [1276, 595] width 196 height 16
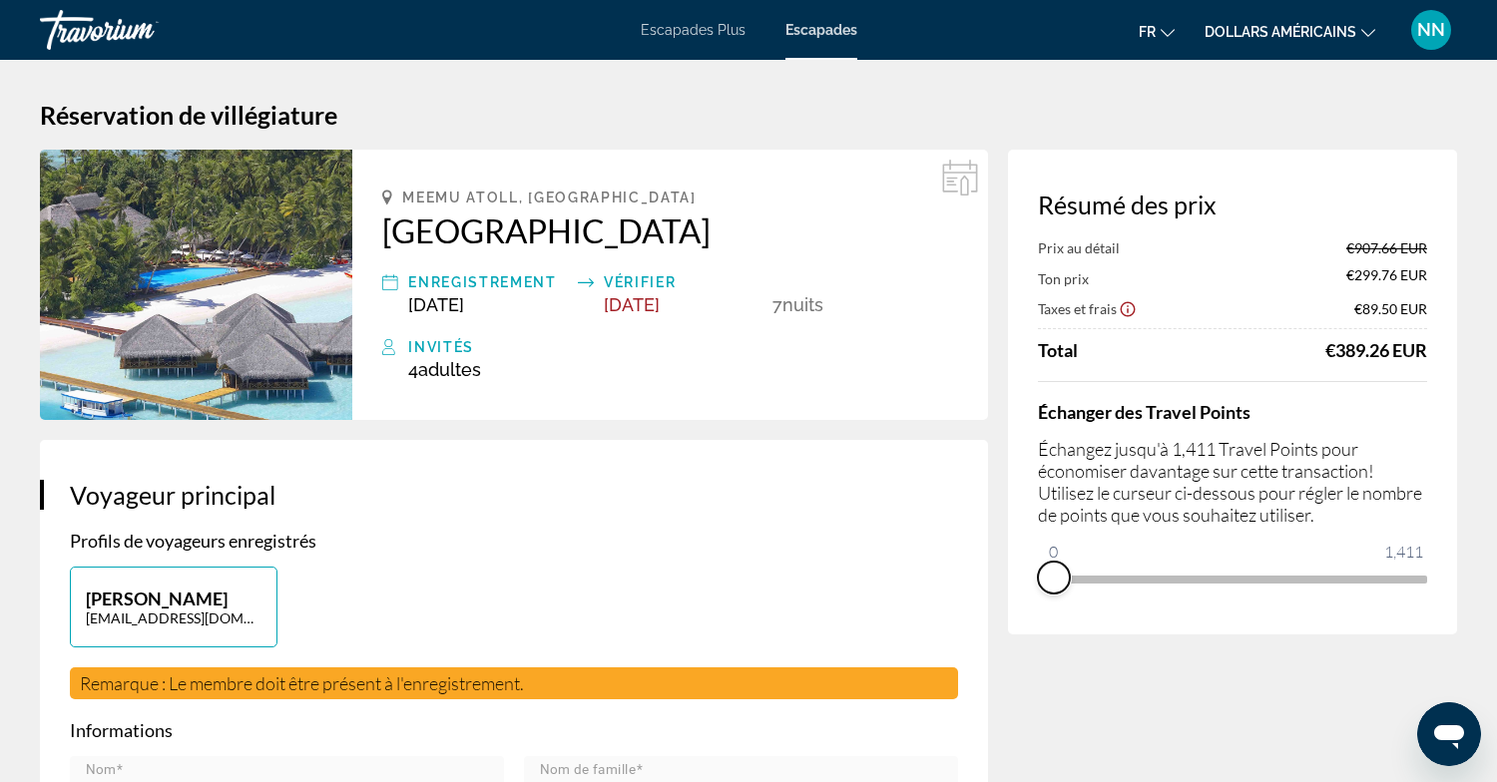
drag, startPoint x: 1412, startPoint y: 599, endPoint x: 1024, endPoint y: 605, distance: 388.3
click at [1024, 605] on div "Résumé des prix Prix au détail €907.66 EUR Ton prix €299.76 EUR Taxes et frais …" at bounding box center [1232, 392] width 449 height 485
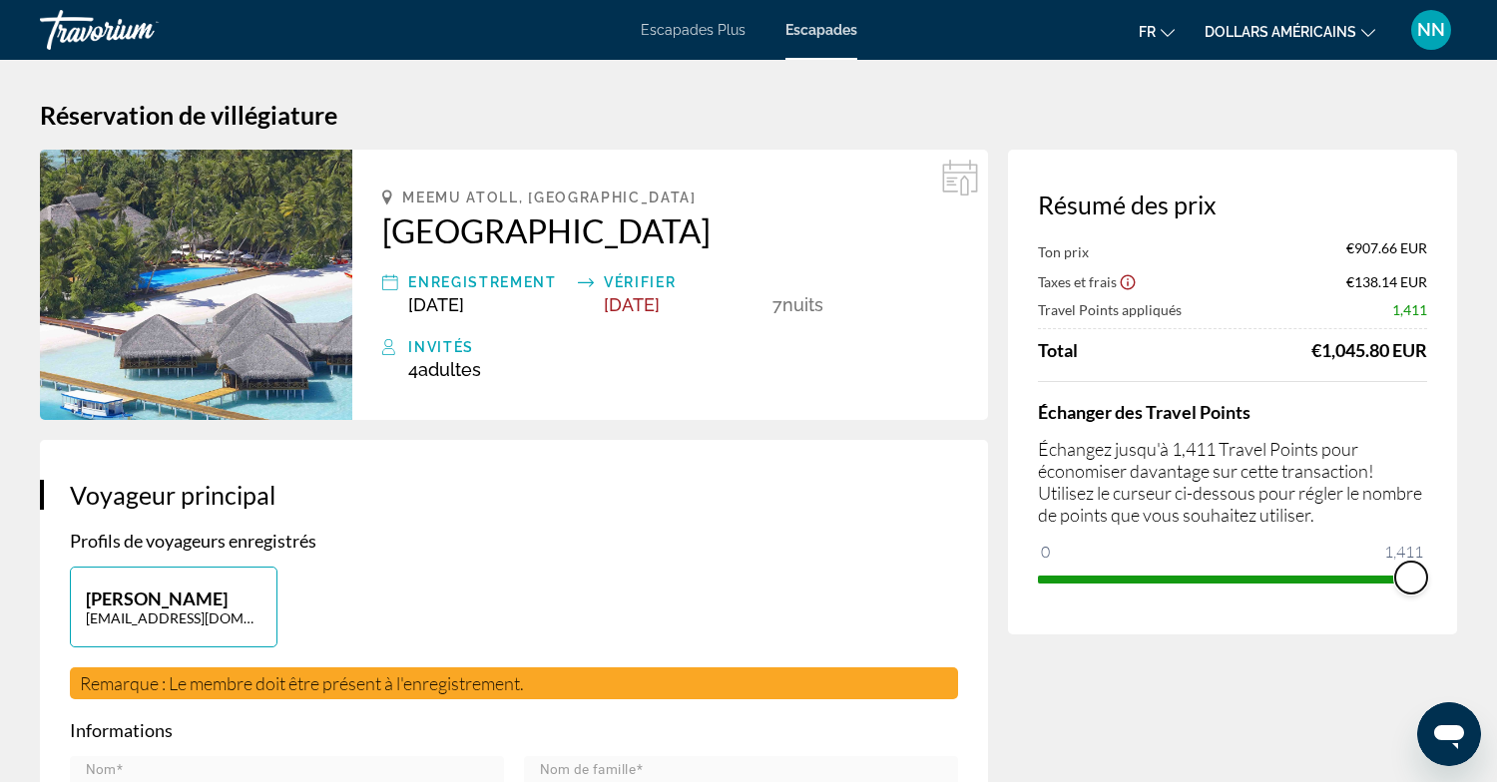
drag, startPoint x: 1039, startPoint y: 552, endPoint x: 1453, endPoint y: 563, distance: 414.3
click at [1453, 563] on div "Résumé des prix Ton prix €907.66 EUR Taxes et frais €138.14 EUR Travel Points a…" at bounding box center [1232, 392] width 449 height 485
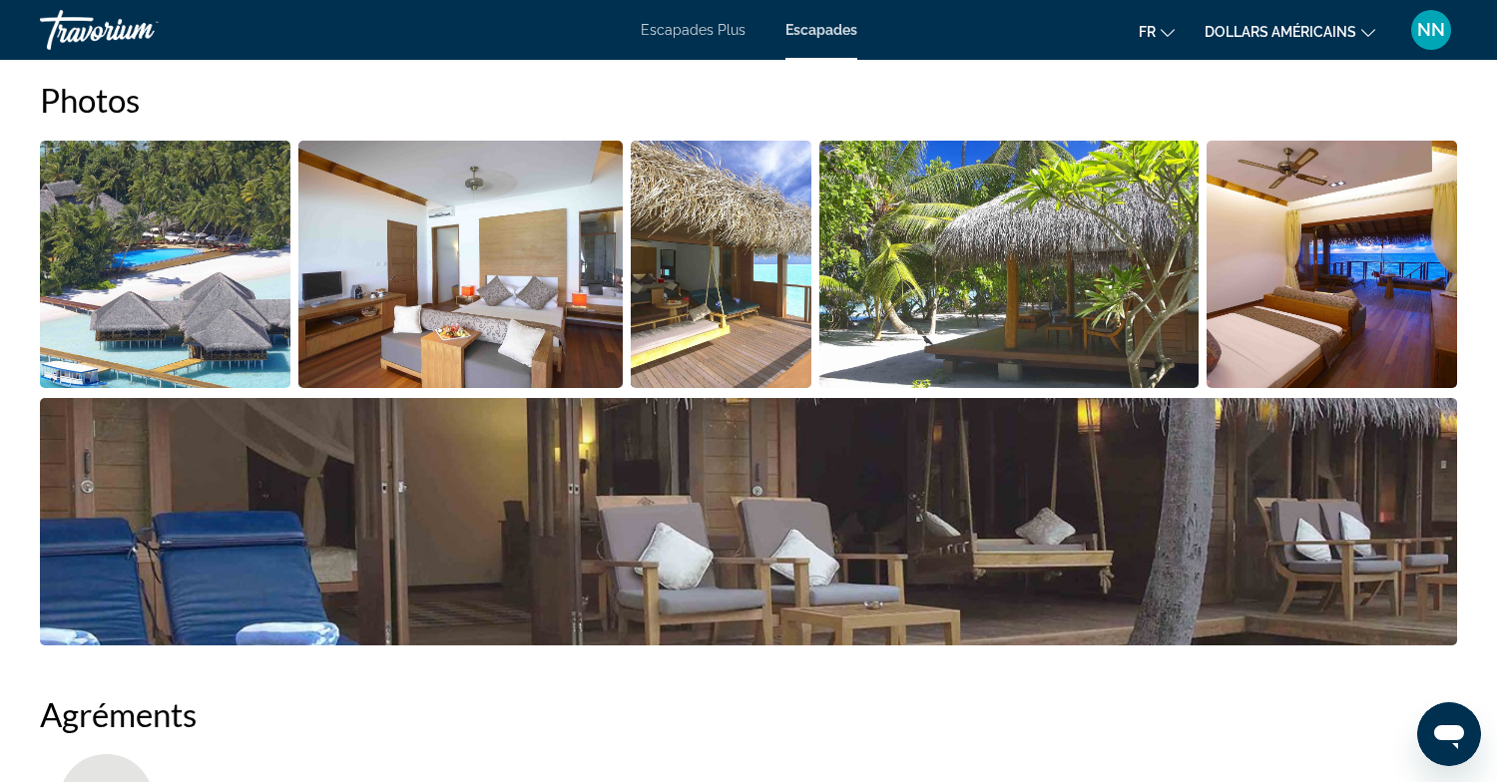
scroll to position [928, 0]
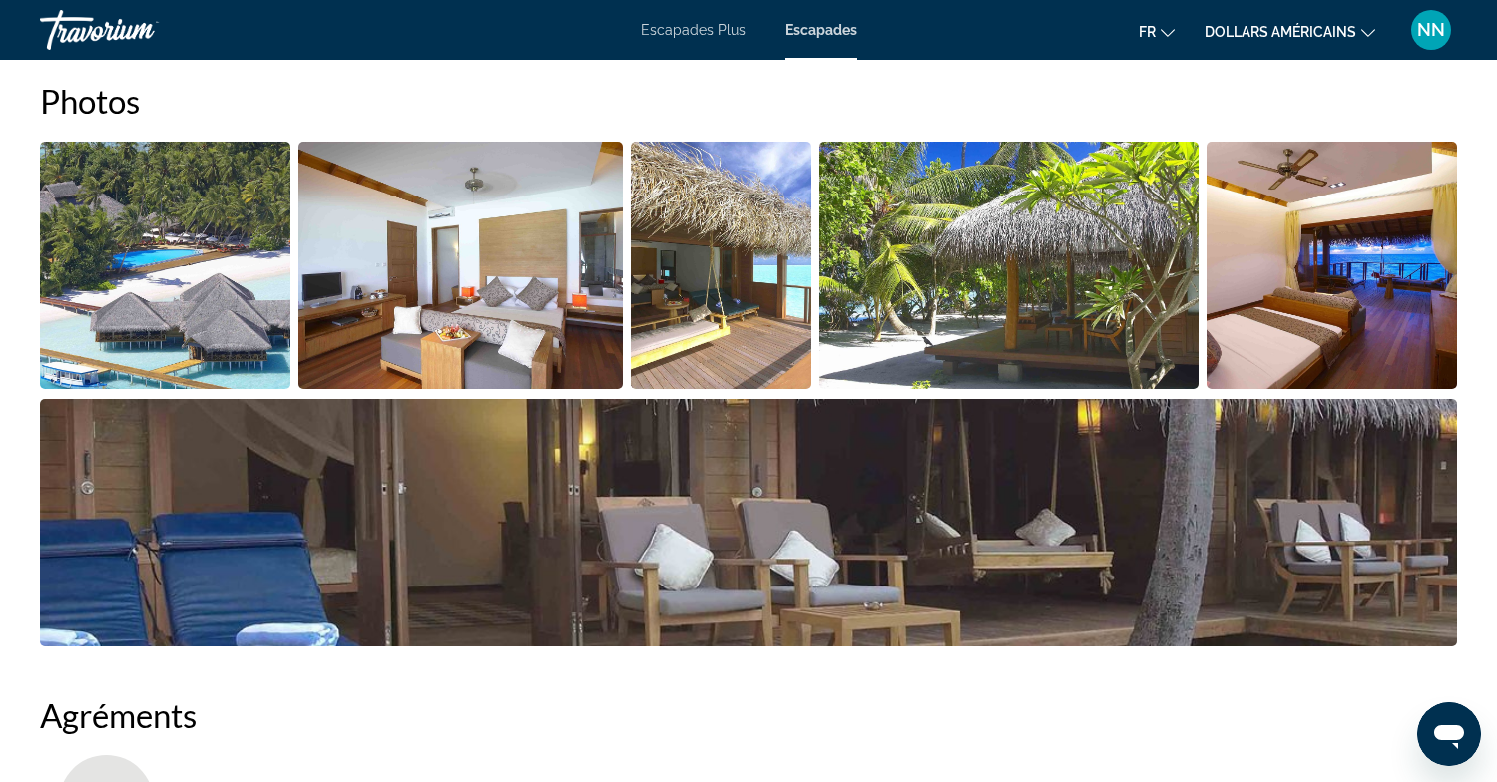
click at [236, 304] on img "Open full-screen image slider" at bounding box center [165, 265] width 250 height 247
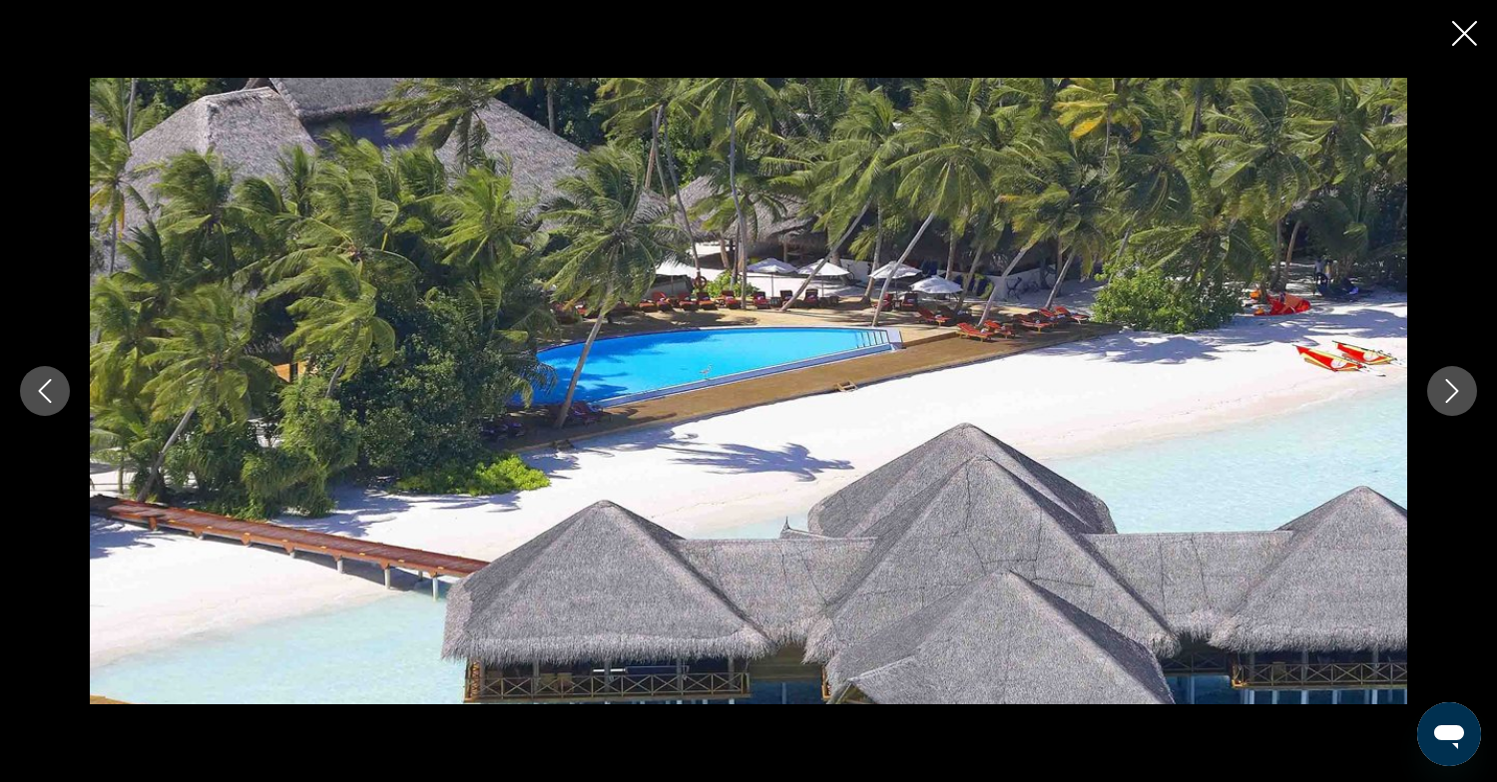
click at [1468, 26] on icon "Close slideshow" at bounding box center [1464, 33] width 25 height 25
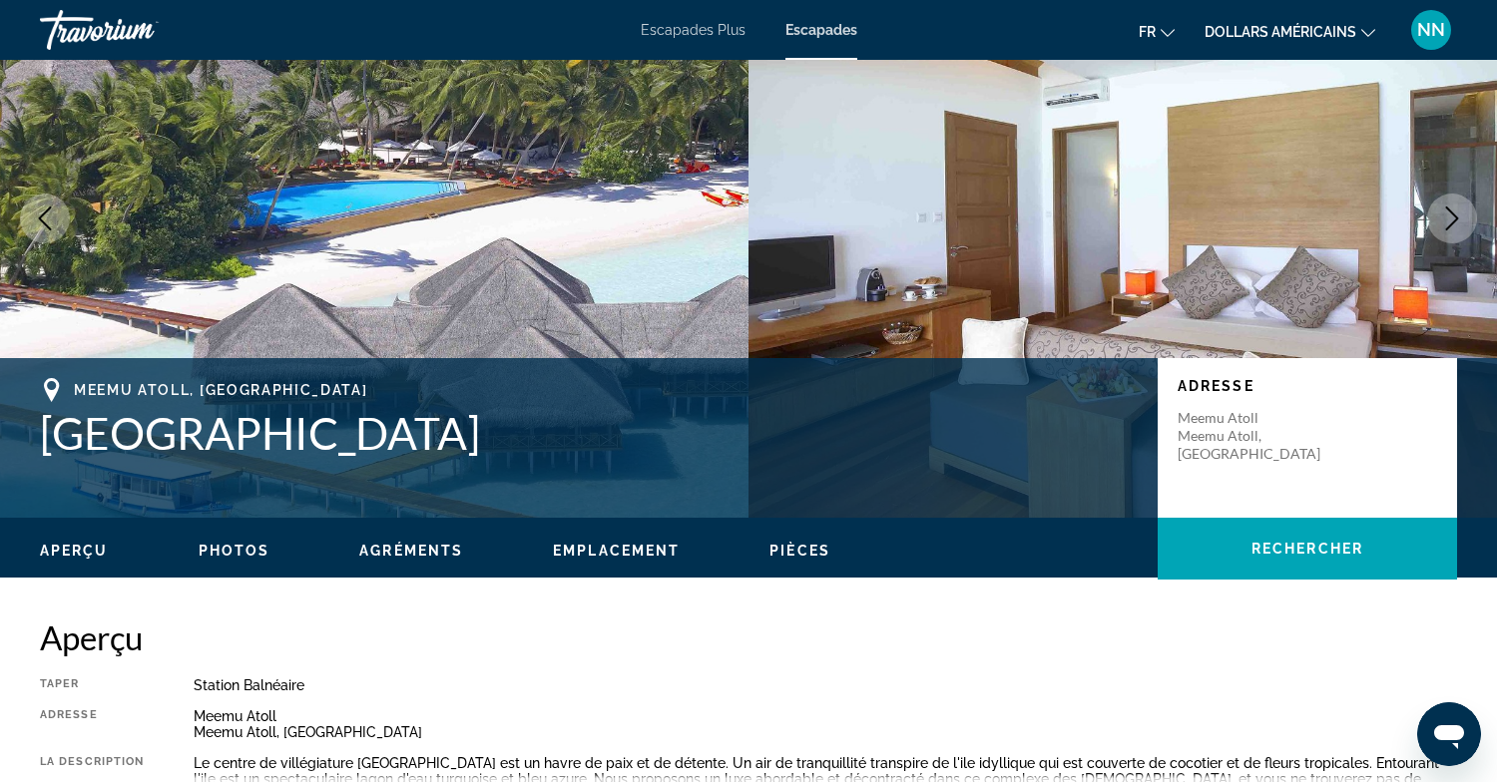
scroll to position [140, 0]
